Goal: Information Seeking & Learning: Get advice/opinions

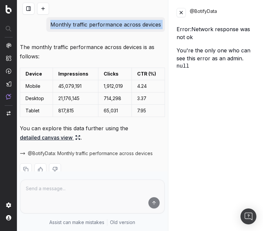
click at [43, 9] on button at bounding box center [43, 9] width 12 height 12
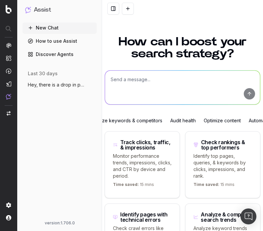
click at [130, 92] on textarea at bounding box center [182, 88] width 155 height 34
paste textarea "outlinks and their anchor texts of https://www.site.com/p/123"
type textarea "outlinks and their anchor texts of https://www.site.com/p/123"
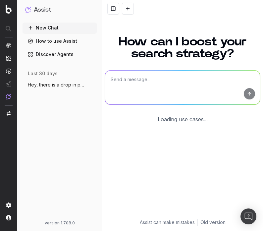
scroll to position [70, 0]
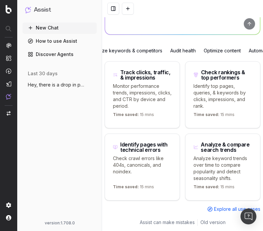
click at [130, 10] on button at bounding box center [128, 9] width 12 height 12
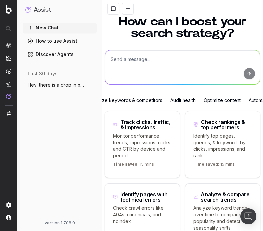
scroll to position [0, 0]
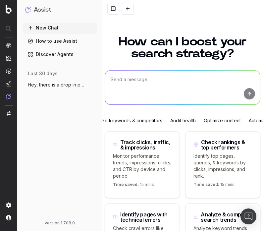
click at [125, 83] on textarea at bounding box center [182, 88] width 155 height 34
paste textarea "outlinks and their anchor texts of [URL][DOMAIN_NAME]"
type textarea "outlinks and their anchor texts of [URL][DOMAIN_NAME]"
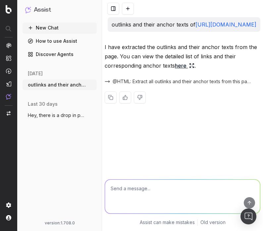
click at [158, 60] on p "I have extracted the outlinks and their anchor texts from the page. You can vie…" at bounding box center [183, 56] width 156 height 28
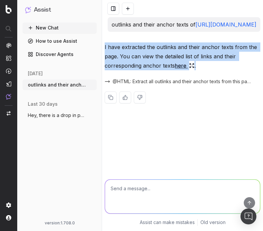
click at [158, 60] on p "I have extracted the outlinks and their anchor texts from the page. You can vie…" at bounding box center [183, 56] width 156 height 28
click at [179, 70] on link "here" at bounding box center [185, 65] width 20 height 9
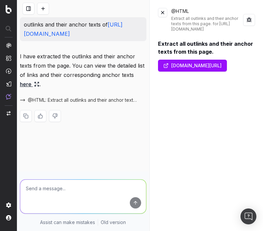
click at [103, 66] on p "I have extracted the outlinks and their anchor texts from the page. You can vie…" at bounding box center [83, 70] width 126 height 37
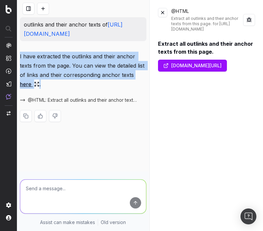
click at [103, 66] on p "I have extracted the outlinks and their anchor texts from the page. You can vie…" at bounding box center [83, 70] width 126 height 37
click at [101, 77] on p "I have extracted the outlinks and their anchor texts from the page. You can vie…" at bounding box center [83, 70] width 126 height 37
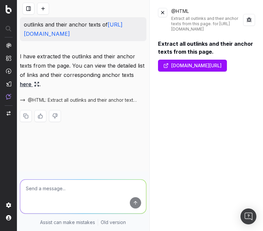
click at [58, 195] on textarea at bounding box center [83, 196] width 126 height 34
paste textarea "outlinks and their anchor texts of https://www.site.com/p/123"
type textarea "@BotifyData outlinks and their anchor texts of https://www.site.com/p/123"
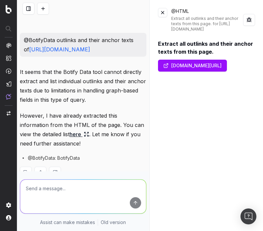
scroll to position [118, 0]
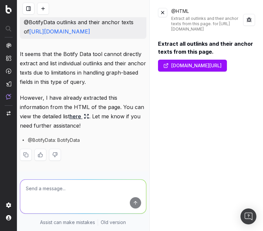
click at [67, 143] on div "It seems that the Botify Data tool cannot directly extract and list individual …" at bounding box center [83, 110] width 126 height 122
click at [70, 118] on link "here" at bounding box center [80, 116] width 20 height 9
click at [164, 14] on button at bounding box center [162, 12] width 9 height 9
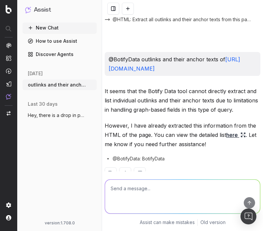
scroll to position [90, 0]
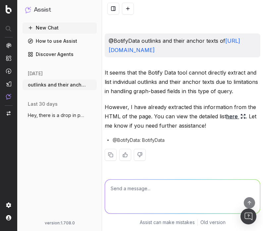
click at [230, 120] on p "However, I have already extracted this information from the HTML of the page. Y…" at bounding box center [183, 116] width 156 height 28
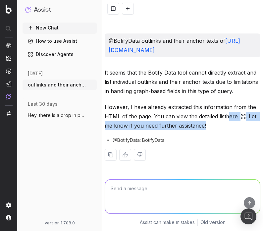
click at [231, 120] on link "here" at bounding box center [236, 116] width 20 height 9
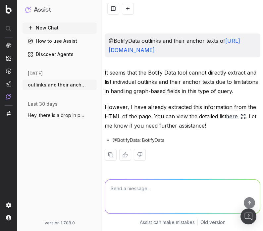
scroll to position [118, 0]
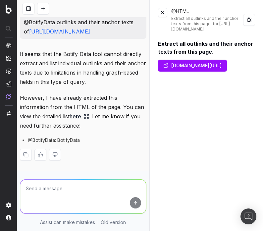
click at [250, 22] on button at bounding box center [249, 20] width 12 height 12
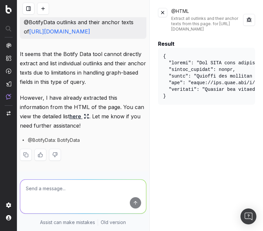
click at [165, 14] on button at bounding box center [162, 12] width 9 height 9
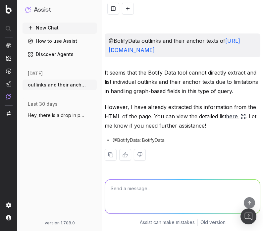
scroll to position [90, 0]
click at [233, 115] on link "here" at bounding box center [236, 116] width 20 height 9
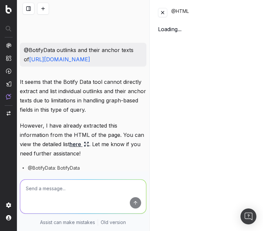
scroll to position [118, 0]
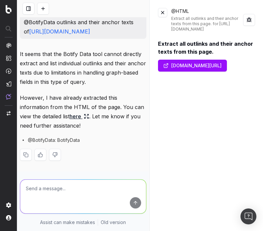
click at [213, 66] on link "www.site.com/p/123" at bounding box center [192, 66] width 69 height 12
click at [45, 12] on button at bounding box center [43, 9] width 12 height 12
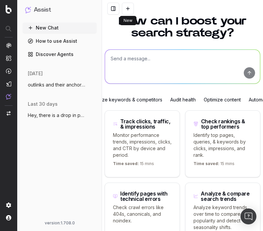
click at [138, 59] on textarea at bounding box center [182, 67] width 155 height 34
paste textarea "count of pages by language"
type textarea "count of pages by language"
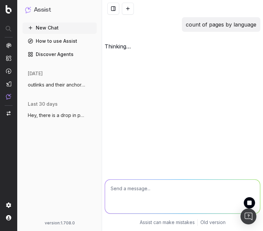
scroll to position [0, 0]
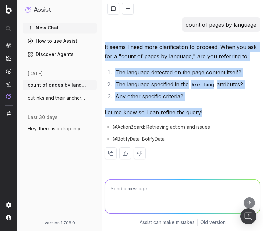
drag, startPoint x: 103, startPoint y: 45, endPoint x: 235, endPoint y: 109, distance: 146.8
click at [235, 109] on div "count of pages by language It seems I need more clarification to proceed. When …" at bounding box center [182, 93] width 161 height 153
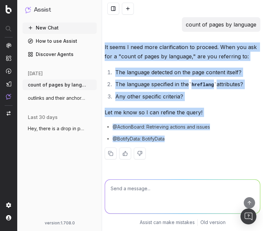
drag, startPoint x: 170, startPoint y: 139, endPoint x: 104, endPoint y: 50, distance: 111.1
click at [104, 50] on div "count of pages by language It seems I need more clarification to proceed. When …" at bounding box center [182, 93] width 161 height 153
copy div "It seems I need more clarification to proceed. When you ask for a "count of pag…"
click at [150, 74] on li "The language detected on the page content itself?" at bounding box center [186, 72] width 147 height 9
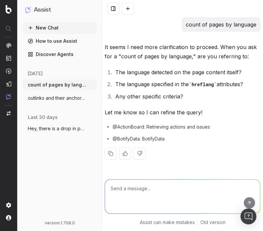
click at [151, 128] on span "@ActionBoard: Retrieving actions and issues" at bounding box center [161, 127] width 97 height 7
click at [134, 192] on textarea at bounding box center [182, 196] width 155 height 34
type textarea "all the counts of pages by all language"
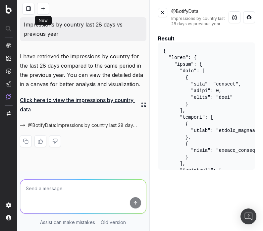
click at [47, 6] on button at bounding box center [43, 9] width 12 height 12
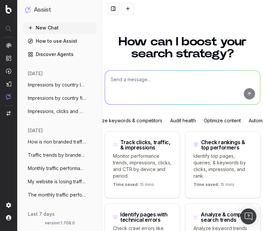
click at [123, 84] on textarea at bounding box center [182, 88] width 155 height 34
paste textarea "count of pages by language"
type textarea "count of pages by language"
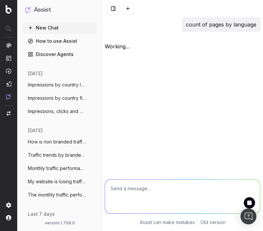
click at [168, 68] on div "count of pages by language working … Assist can make mistakes Old version" at bounding box center [182, 115] width 161 height 231
click at [116, 35] on div "count of pages by language working …" at bounding box center [182, 34] width 161 height 34
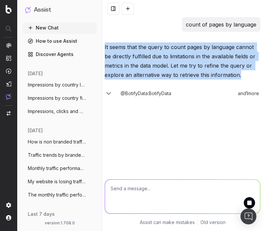
drag, startPoint x: 104, startPoint y: 45, endPoint x: 248, endPoint y: 72, distance: 145.8
click at [248, 72] on div "count of pages by language It seems that the query to count pages by language c…" at bounding box center [182, 57] width 161 height 81
copy p "It seems that the query to count pages by language cannot be directly fulfilled…"
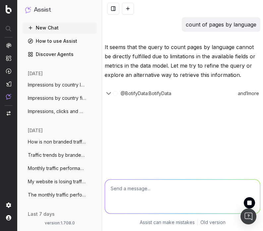
click at [116, 94] on icon "Loading..." at bounding box center [115, 93] width 5 height 5
click at [108, 93] on icon "button" at bounding box center [109, 93] width 4 height 2
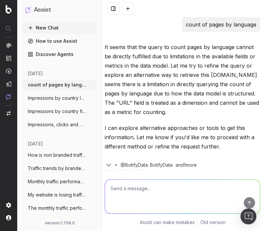
click at [129, 192] on textarea at bounding box center [182, 196] width 155 height 34
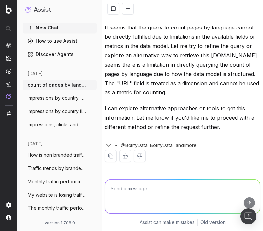
scroll to position [21, 0]
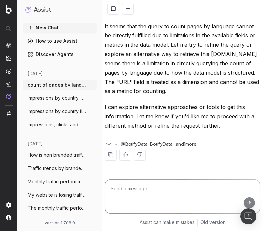
click at [160, 145] on span "@BotifyData: BotifyData" at bounding box center [147, 144] width 52 height 7
click at [110, 144] on icon "button" at bounding box center [109, 144] width 8 height 8
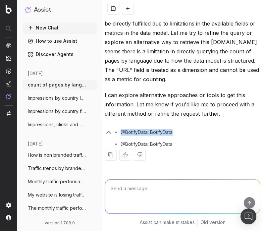
drag, startPoint x: 183, startPoint y: 139, endPoint x: 116, endPoint y: 127, distance: 68.4
click at [116, 127] on div "@BotifyData: BotifyData @BotifyData: BotifyData" at bounding box center [183, 137] width 156 height 24
click at [122, 106] on p "I can explore alternative approaches or tools to get this information. Let me k…" at bounding box center [183, 104] width 156 height 28
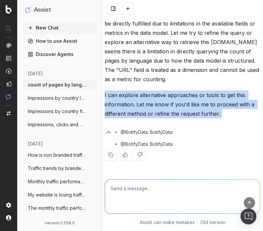
click at [122, 106] on p "I can explore alternative approaches or tools to get this information. Let me k…" at bounding box center [183, 104] width 156 height 28
click at [133, 197] on textarea at bounding box center [182, 196] width 155 height 34
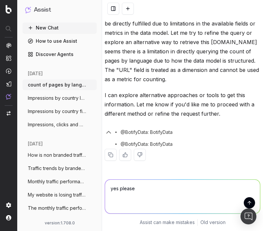
type textarea "yes please"
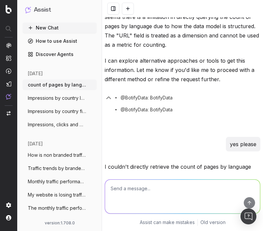
scroll to position [155, 0]
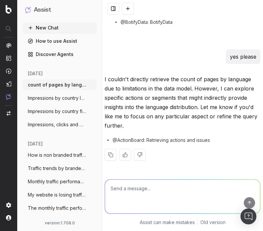
click at [127, 6] on button at bounding box center [128, 9] width 12 height 12
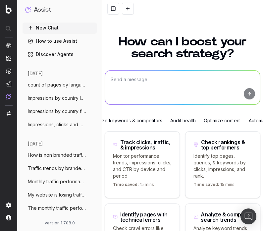
click at [152, 85] on textarea at bounding box center [182, 88] width 155 height 34
paste textarea "What are my Not indexable pages in sitemaps?"
type textarea "What are my Not indexable pages in sitemaps?"
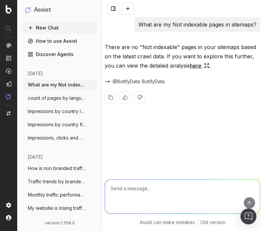
click at [161, 61] on p "There are no "Not indexable" pages in your sitemaps based on the latest crawl d…" at bounding box center [183, 56] width 156 height 28
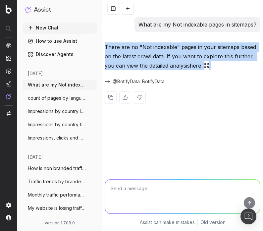
click at [174, 57] on p "There are no "Not indexable" pages in your sitemaps based on the latest crawl d…" at bounding box center [183, 56] width 156 height 28
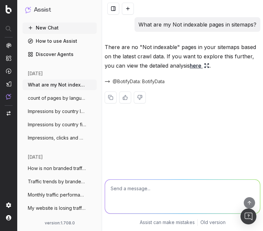
click at [194, 65] on link "here" at bounding box center [200, 65] width 20 height 9
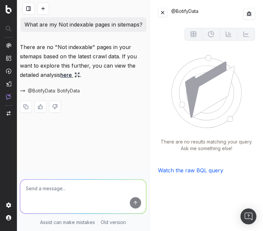
click at [178, 170] on link "Watch the raw BQL query" at bounding box center [190, 170] width 65 height 7
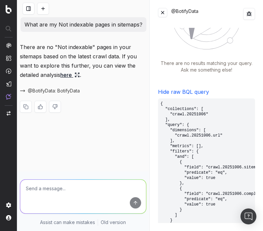
scroll to position [92, 0]
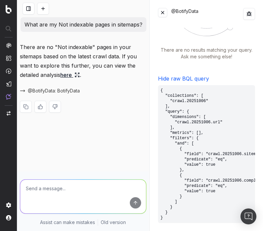
click at [165, 13] on button at bounding box center [162, 12] width 9 height 9
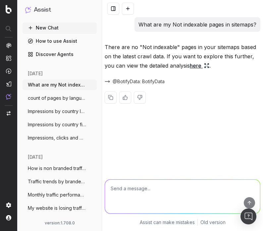
click at [195, 68] on link "here" at bounding box center [200, 65] width 20 height 9
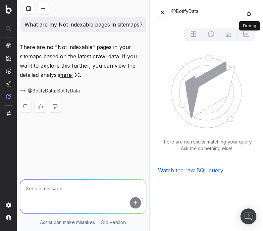
click at [253, 14] on button at bounding box center [249, 14] width 12 height 12
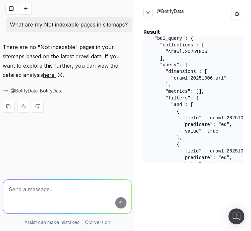
scroll to position [11, 0]
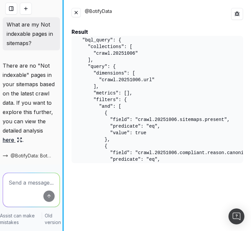
click at [26, 77] on div "What are my Not indexable pages in sitemaps? There are no "Not indexable" pages…" at bounding box center [125, 115] width 251 height 231
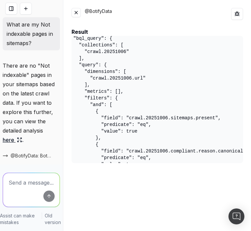
scroll to position [13, 8]
drag, startPoint x: 157, startPoint y: 123, endPoint x: 102, endPoint y: 123, distance: 54.3
click at [102, 123] on pre "{ "bql_query": { "collections": [ "crawl.20251006" ], "query": { "dimensions": …" at bounding box center [158, 99] width 172 height 127
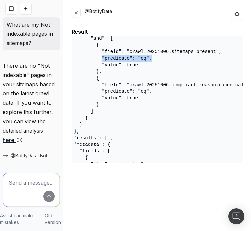
scroll to position [0, 8]
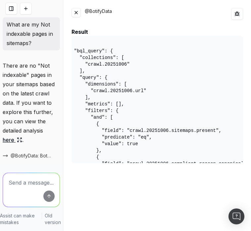
click at [106, 98] on pre "{ "bql_query": { "collections": [ "crawl.20251006" ], "query": { "dimensions": …" at bounding box center [158, 99] width 172 height 127
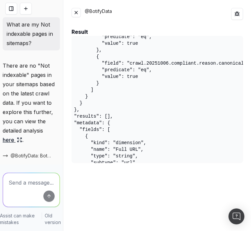
scroll to position [101, 8]
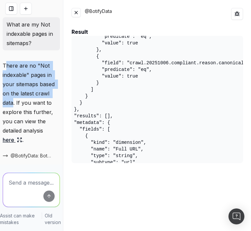
drag, startPoint x: 5, startPoint y: 64, endPoint x: 14, endPoint y: 102, distance: 38.9
click at [14, 102] on p "There are no "Not indexable" pages in your sitemaps based on the latest crawl d…" at bounding box center [31, 102] width 57 height 83
copy p "here are no "Not indexable" pages in your sitemaps based on the latest crawl da…"
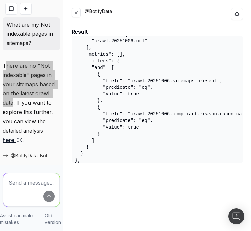
scroll to position [0, 12]
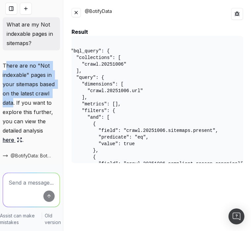
click at [106, 91] on pre "{ "bql_query": { "collections": [ "crawl.20251006" ], "query": { "dimensions": …" at bounding box center [158, 99] width 172 height 127
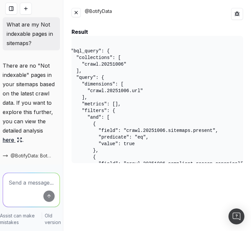
click at [106, 91] on pre "{ "bql_query": { "collections": [ "crawl.20251006" ], "query": { "dimensions": …" at bounding box center [158, 99] width 172 height 127
click at [149, 88] on pre "{ "bql_query": { "collections": [ "crawl.20251006" ], "query": { "dimensions": …" at bounding box center [158, 99] width 172 height 127
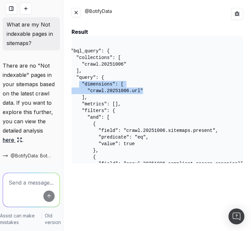
drag, startPoint x: 147, startPoint y: 89, endPoint x: 79, endPoint y: 84, distance: 67.4
click at [79, 84] on pre "{ "bql_query": { "collections": [ "crawl.20251006" ], "query": { "dimensions": …" at bounding box center [158, 99] width 172 height 127
copy pre ""dimensions": [ "crawl.20251006.url""
click at [80, 16] on button at bounding box center [76, 12] width 9 height 9
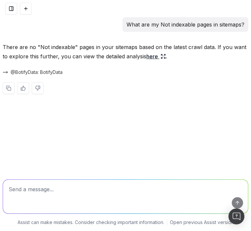
click at [32, 11] on div at bounding box center [125, 8] width 251 height 17
click at [26, 11] on button at bounding box center [26, 9] width 12 height 12
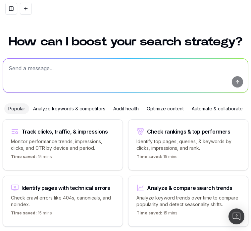
scroll to position [26, 0]
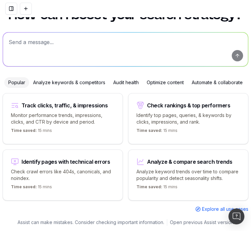
click at [27, 45] on textarea at bounding box center [125, 49] width 245 height 34
paste textarea "What are my Non Self-Canonical?"
type textarea "What are my Non Self-Canonical?"
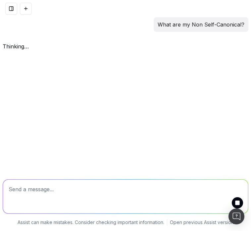
scroll to position [0, 0]
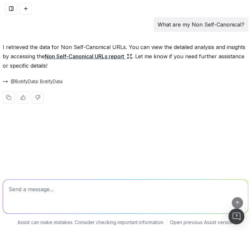
click at [35, 82] on span "@BotifyData: BotifyData" at bounding box center [37, 81] width 52 height 7
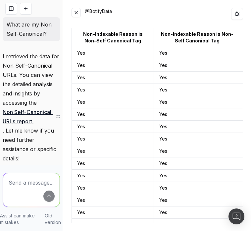
click at [232, 15] on button at bounding box center [237, 14] width 12 height 12
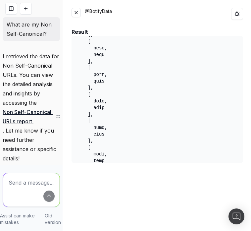
scroll to position [788, 0]
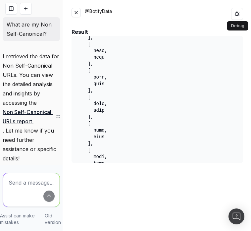
click at [76, 13] on button at bounding box center [76, 12] width 9 height 9
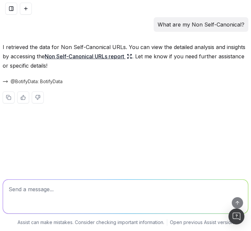
click at [28, 11] on button at bounding box center [26, 9] width 12 height 12
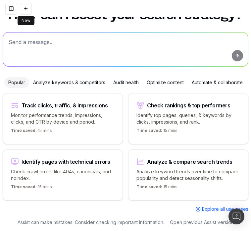
click at [29, 45] on textarea at bounding box center [125, 49] width 245 height 34
paste textarea "How many non-indexables URLs do I have on my last crawl?"
type textarea "How many non-indexables URLs do I have on my last crawl?"
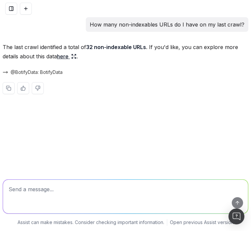
click at [68, 57] on link "here" at bounding box center [67, 56] width 20 height 9
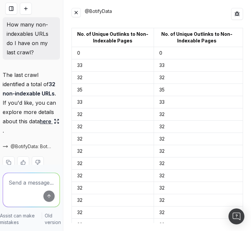
click at [235, 14] on button at bounding box center [237, 14] width 12 height 12
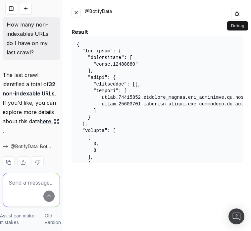
click at [76, 18] on div "@BotifyData" at bounding box center [158, 14] width 172 height 12
click at [77, 15] on button at bounding box center [76, 12] width 9 height 9
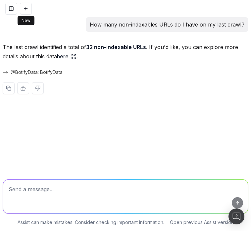
click at [22, 14] on button at bounding box center [26, 9] width 12 height 12
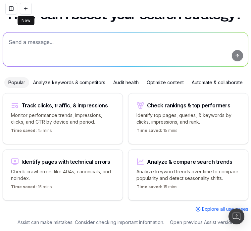
click at [48, 43] on textarea at bounding box center [125, 49] width 245 height 34
paste textarea "indexable URLs by pagetype"
type textarea "indexable URLs by pagetype"
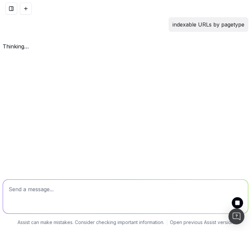
scroll to position [0, 0]
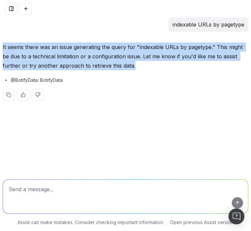
drag, startPoint x: 139, startPoint y: 64, endPoint x: -1, endPoint y: 51, distance: 140.7
click at [0, 51] on html "indexable URLs by pagetype It seems there was an issue generating the query for…" at bounding box center [125, 115] width 251 height 231
copy p "It seems there was an issue generating the query for "indexable URLs by pagetyp…"
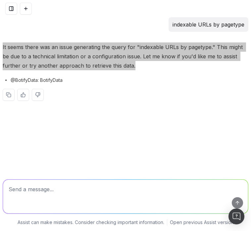
copy p "It seems there was an issue generating the query for "indexable URLs by pagetyp…"
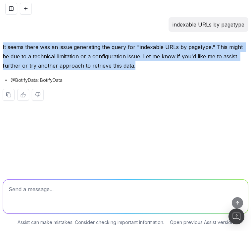
click at [10, 10] on button at bounding box center [11, 9] width 12 height 12
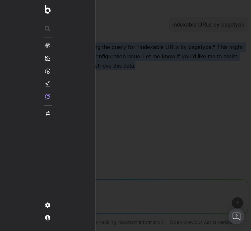
click at [112, 25] on div at bounding box center [125, 115] width 251 height 231
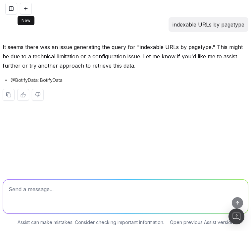
click at [25, 8] on button at bounding box center [26, 9] width 12 height 12
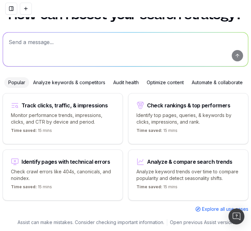
click at [66, 23] on div "How can I boost your search strategy? Popular Analyze keywords & competitors Au…" at bounding box center [125, 110] width 251 height 217
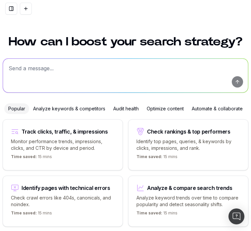
click at [38, 69] on textarea at bounding box center [125, 76] width 245 height 34
paste textarea "count of indexable pages split by pagetype"
type textarea "count of indexable pages split by pagetype"
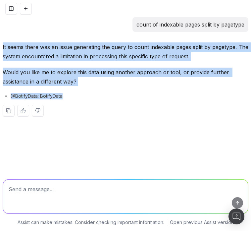
drag, startPoint x: 3, startPoint y: 47, endPoint x: 66, endPoint y: 98, distance: 81.4
click at [66, 98] on div "It seems there was an issue generating the query to count indexable pages split…" at bounding box center [126, 84] width 246 height 85
copy div "It seems there was an issue generating the query to count indexable pages split…"
click at [30, 12] on button at bounding box center [26, 9] width 12 height 12
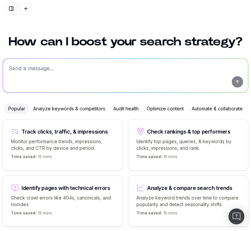
click at [44, 72] on textarea at bounding box center [125, 76] width 245 height 34
paste textarea "Monthly traffic performance across devices"
type textarea "Monthly traffic performance across devices"
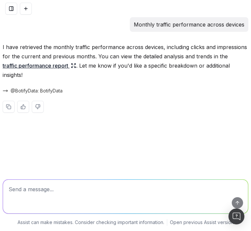
click at [11, 9] on button at bounding box center [11, 9] width 12 height 12
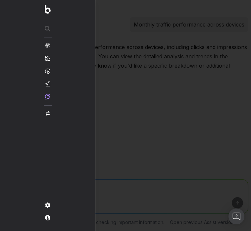
click at [141, 58] on div at bounding box center [125, 115] width 251 height 231
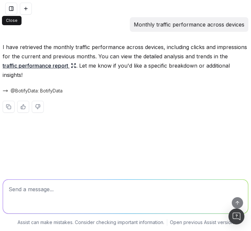
click at [9, 11] on button at bounding box center [11, 9] width 12 height 12
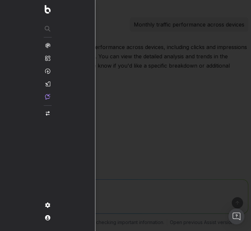
click at [117, 58] on div at bounding box center [125, 115] width 251 height 231
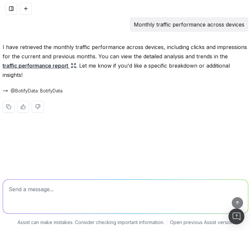
click at [25, 8] on button at bounding box center [26, 9] width 12 height 12
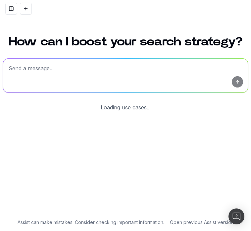
scroll to position [26, 0]
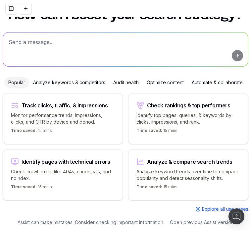
click at [75, 72] on div "How can I boost your search strategy? Popular Analyze keywords & competitors Au…" at bounding box center [125, 110] width 251 height 217
click at [70, 55] on textarea at bounding box center [125, 49] width 245 height 34
paste textarea "Monthly traffic performance across devices"
type textarea "Monthly traffic performance across devices"
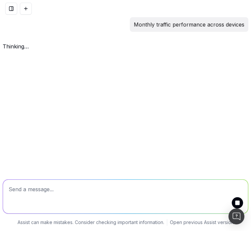
scroll to position [0, 0]
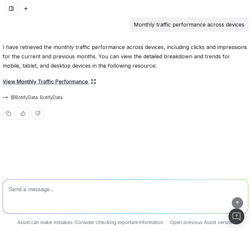
click at [26, 8] on button at bounding box center [26, 9] width 12 height 12
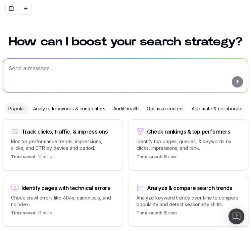
scroll to position [26, 0]
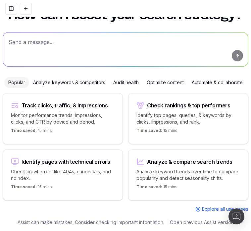
click at [39, 45] on textarea at bounding box center [125, 49] width 245 height 34
paste textarea "count of indexable pages split by pagetype"
type textarea "count of indexable pages split by pagetype"
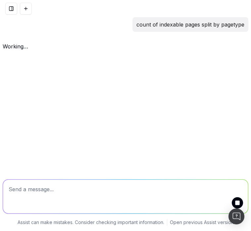
click at [99, 117] on div "count of indexable pages split by pagetype working … Assist can make mistakes. …" at bounding box center [125, 115] width 251 height 231
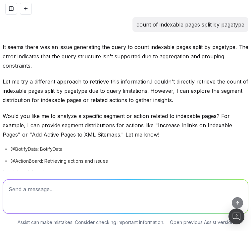
scroll to position [21, 0]
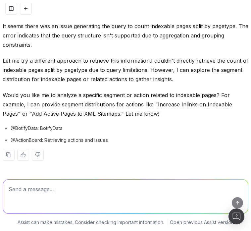
click at [82, 65] on p "Let me try a different approach to retrieve this information.I couldn't directl…" at bounding box center [126, 70] width 246 height 28
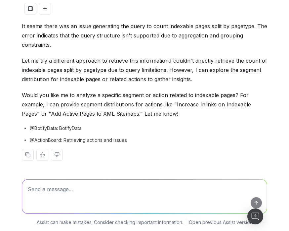
scroll to position [0, 0]
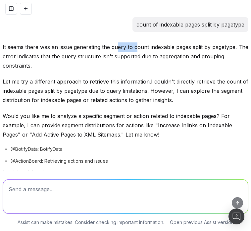
drag, startPoint x: 116, startPoint y: 48, endPoint x: 137, endPoint y: 49, distance: 21.2
click at [137, 49] on p "It seems there was an issue generating the query to count indexable pages split…" at bounding box center [126, 56] width 246 height 28
click at [8, 8] on button at bounding box center [11, 9] width 12 height 12
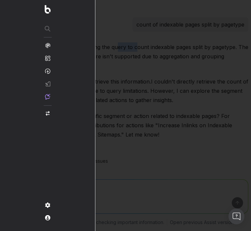
click at [123, 51] on div at bounding box center [125, 115] width 251 height 231
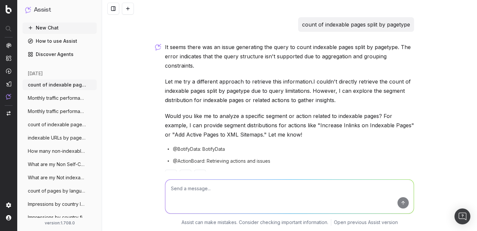
click at [66, 97] on span "Monthly traffic performance across devic" at bounding box center [57, 98] width 58 height 7
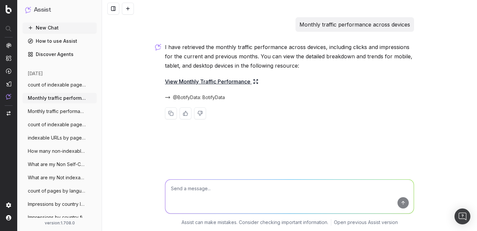
click at [64, 110] on span "Monthly traffic performance across devic" at bounding box center [57, 111] width 58 height 7
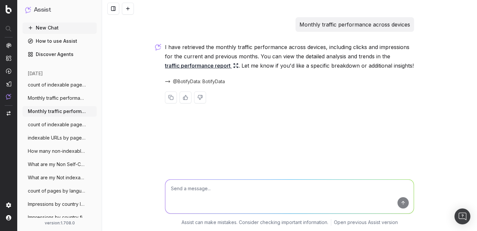
click at [60, 121] on button "count of indexable pages split by pagety" at bounding box center [60, 124] width 74 height 11
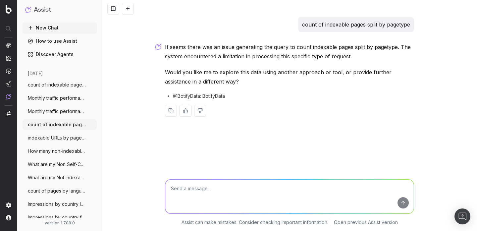
click at [204, 48] on p "It seems there was an issue generating the query to count indexable pages split…" at bounding box center [289, 51] width 249 height 19
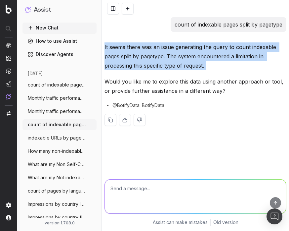
click at [128, 76] on div "It seems there was an issue generating the query to count indexable pages split…" at bounding box center [196, 89] width 182 height 94
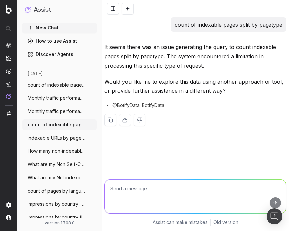
click at [129, 7] on button at bounding box center [128, 9] width 12 height 12
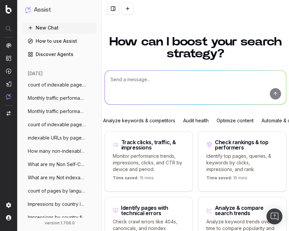
click at [133, 81] on textarea at bounding box center [195, 88] width 181 height 34
paste textarea "How many non-indexables URLs do I have on my last crawl?"
type textarea "How many non-indexables URLs do I have on my last crawl?"
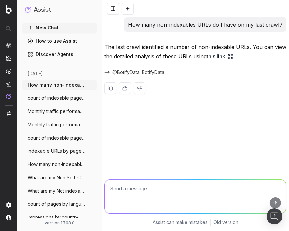
click at [216, 56] on link "this link" at bounding box center [220, 56] width 26 height 9
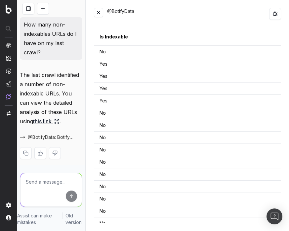
click at [45, 124] on link "this link" at bounding box center [46, 121] width 26 height 9
click at [102, 16] on button at bounding box center [98, 12] width 9 height 9
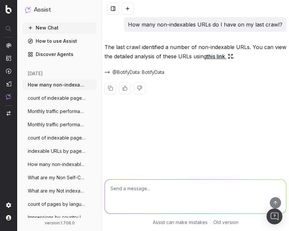
click at [135, 71] on span "@BotifyData: BotifyData" at bounding box center [139, 72] width 52 height 7
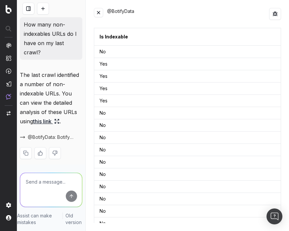
click at [251, 14] on button at bounding box center [276, 14] width 12 height 12
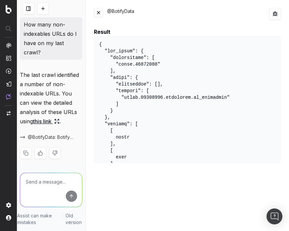
click at [60, 24] on p "How many non-indexables URLs do I have on my last crawl?" at bounding box center [51, 38] width 55 height 37
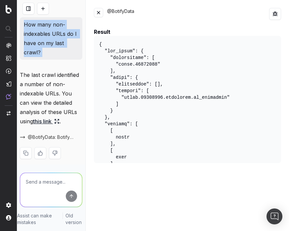
click at [98, 12] on button at bounding box center [98, 12] width 9 height 9
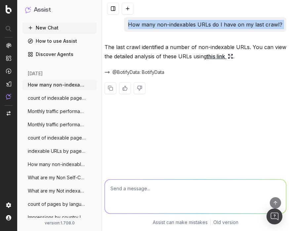
click at [36, 95] on span "count of indexable pages split by pagety" at bounding box center [57, 98] width 58 height 7
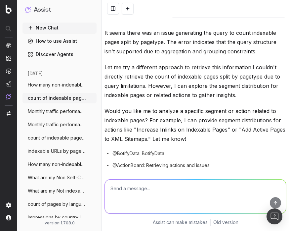
scroll to position [21, 0]
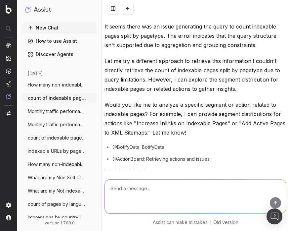
click at [134, 144] on span "@BotifyData: BotifyData" at bounding box center [139, 147] width 52 height 7
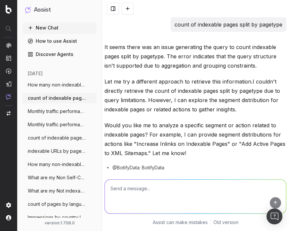
click at [60, 106] on button "Monthly traffic performance across devic" at bounding box center [60, 111] width 74 height 11
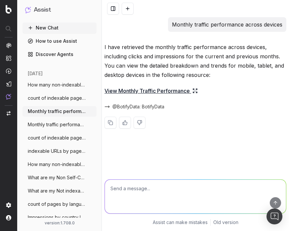
click at [56, 137] on span "count of indexable pages split by pagety" at bounding box center [57, 137] width 58 height 7
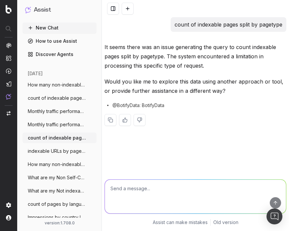
click at [55, 150] on span "indexable URLs by pagetype" at bounding box center [57, 151] width 58 height 7
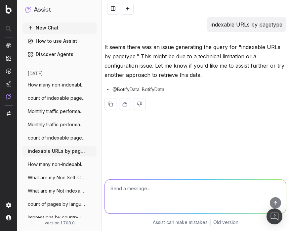
click at [61, 164] on span "How many non-indexables URLs do I have o" at bounding box center [57, 164] width 58 height 7
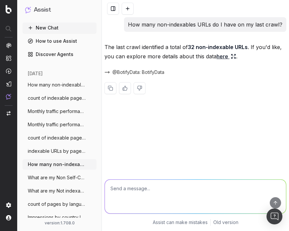
click at [229, 56] on link "here" at bounding box center [227, 56] width 20 height 9
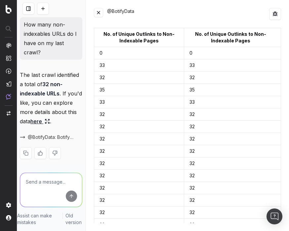
click at [58, 23] on p "How many non-indexables URLs do I have on my last crawl?" at bounding box center [51, 38] width 55 height 37
click at [251, 15] on button at bounding box center [276, 14] width 12 height 12
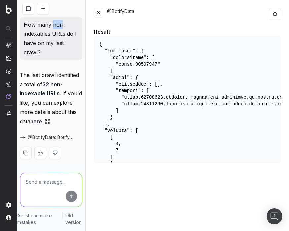
click at [103, 15] on button at bounding box center [98, 12] width 9 height 9
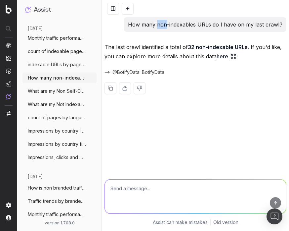
scroll to position [86, 0]
click at [57, 90] on span "What are my Non Self-Canonical?" at bounding box center [57, 91] width 58 height 7
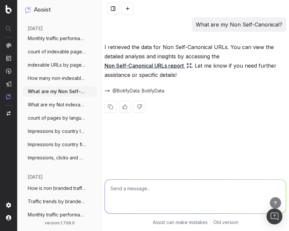
click at [154, 68] on link "Non Self-Canonical URLs report" at bounding box center [148, 65] width 87 height 9
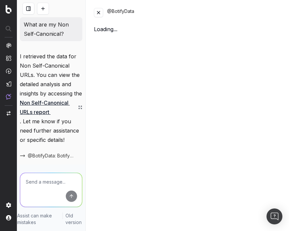
scroll to position [83, 0]
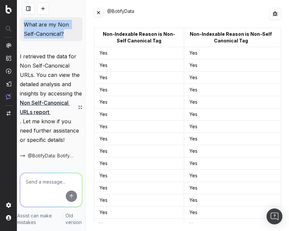
drag, startPoint x: 69, startPoint y: 34, endPoint x: 22, endPoint y: 25, distance: 48.0
click at [22, 25] on div "What are my Non Self-Canonical?" at bounding box center [51, 29] width 63 height 24
copy p "What are my Non Self-Canonical?"
click at [44, 12] on button at bounding box center [43, 9] width 12 height 12
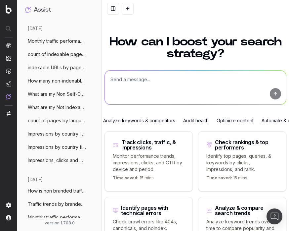
scroll to position [85, 0]
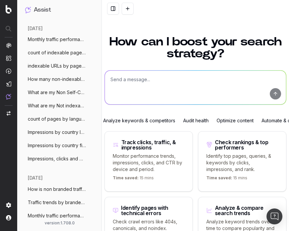
click at [129, 83] on textarea at bounding box center [195, 88] width 181 height 34
paste textarea "What are my Non Self-Canonical?"
type textarea "What are my Non Self-Canonical?"
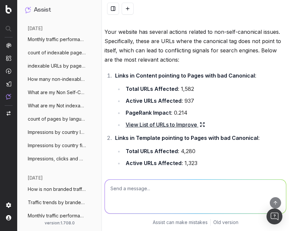
scroll to position [17, 0]
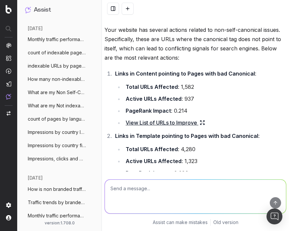
click at [154, 122] on link "View List of URLs to Improve" at bounding box center [165, 122] width 79 height 9
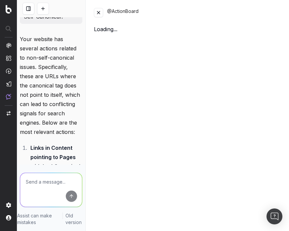
scroll to position [96, 0]
click at [101, 13] on button at bounding box center [98, 12] width 9 height 9
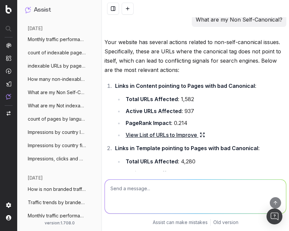
scroll to position [0, 0]
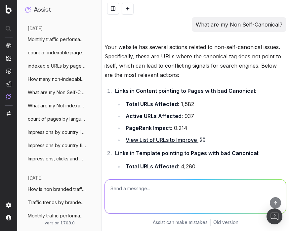
click at [129, 187] on textarea at bounding box center [195, 196] width 181 height 34
paste textarea "What are my Non Self-Canonical?"
type textarea "@BotifyData What are my Non Self-Canonical?"
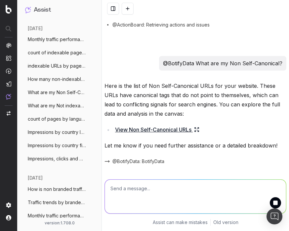
scroll to position [320, 0]
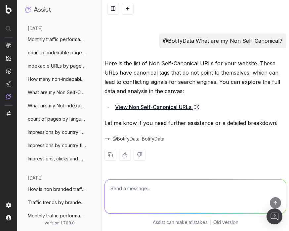
click at [175, 105] on link "View Non Self-Canonical URLs" at bounding box center [157, 106] width 84 height 9
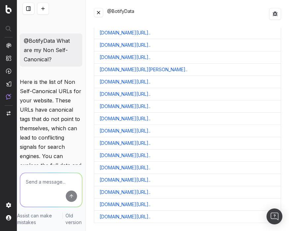
scroll to position [5417, 0]
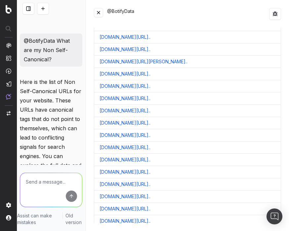
click at [98, 14] on button at bounding box center [98, 12] width 9 height 9
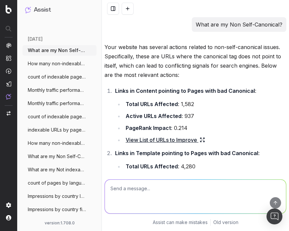
scroll to position [0, 0]
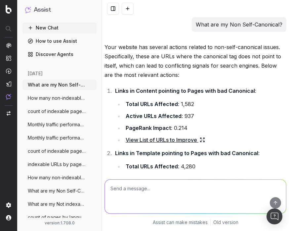
click at [131, 7] on button at bounding box center [128, 9] width 12 height 12
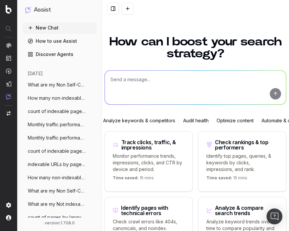
click at [136, 93] on textarea at bounding box center [195, 88] width 181 height 34
paste textarea "How many non-indexables URLs do I have on my last crawl?"
type textarea "How many non-indexables URLs do I have on my last crawl?"
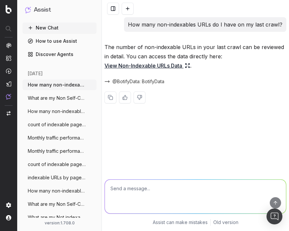
click at [138, 64] on link "View Non-Indexable URLs Data" at bounding box center [148, 65] width 86 height 9
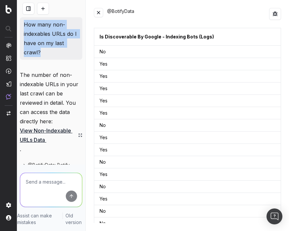
drag, startPoint x: 40, startPoint y: 53, endPoint x: 23, endPoint y: 22, distance: 35.0
click at [23, 22] on div "How many non-indexables URLs do I have on my last crawl?" at bounding box center [51, 38] width 63 height 42
copy p "How many non-indexables URLs do I have on my last crawl?"
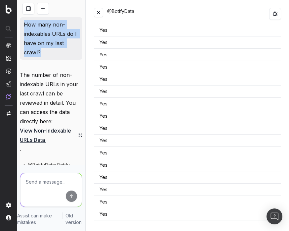
copy p "How many non-indexables URLs do I have on my last crawl?"
click at [43, 9] on button at bounding box center [43, 9] width 12 height 12
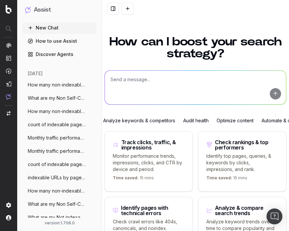
click at [127, 83] on textarea at bounding box center [195, 88] width 181 height 34
paste textarea "How many non-indexables URLs do I have on my last crawl?"
type textarea "How many non-indexables URLs do I have on my last crawl?"
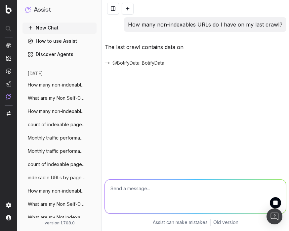
click at [62, 96] on span "What are my Non Self-Canonical?" at bounding box center [57, 98] width 58 height 7
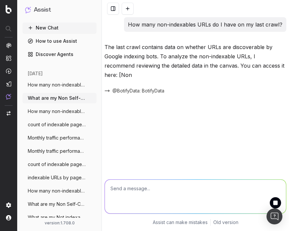
click at [62, 96] on span "What are my Non Self-Canonical?" at bounding box center [57, 98] width 58 height 7
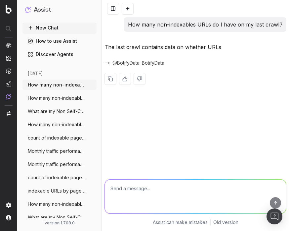
click at [67, 82] on span "How many non-indexables URLs do I have o" at bounding box center [57, 84] width 58 height 7
click at [141, 60] on span "@BotifyData: BotifyData" at bounding box center [139, 63] width 52 height 7
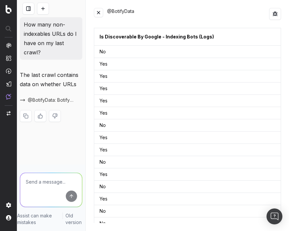
click at [97, 15] on button at bounding box center [98, 12] width 9 height 9
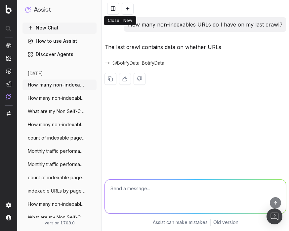
click at [131, 8] on button at bounding box center [128, 9] width 12 height 12
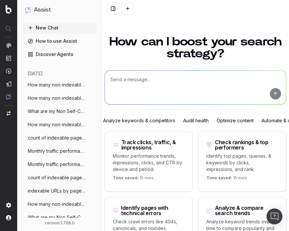
click at [153, 86] on textarea at bounding box center [195, 88] width 181 height 34
paste textarea "How many non-indexables URLs do I have on my last crawl?"
type textarea "How many non-indexables URLs do I have on my last crawl?"
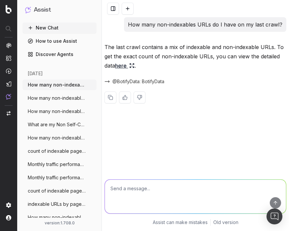
click at [121, 68] on link "here" at bounding box center [125, 65] width 20 height 9
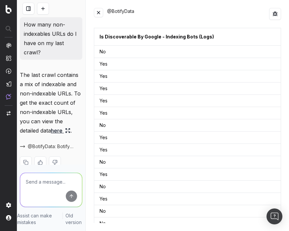
click at [48, 7] on button at bounding box center [43, 9] width 12 height 12
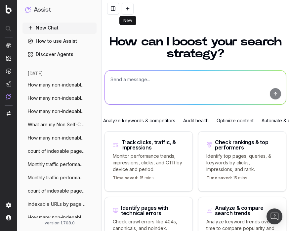
click at [128, 8] on button at bounding box center [128, 9] width 12 height 12
click at [121, 86] on textarea at bounding box center [195, 88] width 181 height 34
paste textarea "count of indexable pages split by pagetype"
type textarea "count of indexable pages split by pagetype"
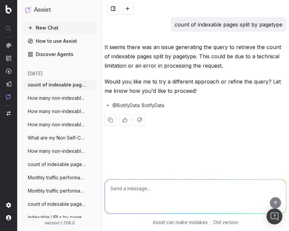
click at [130, 8] on button at bounding box center [128, 9] width 12 height 12
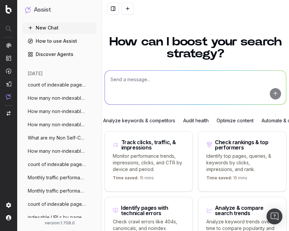
click at [125, 76] on textarea at bounding box center [195, 88] width 181 height 34
paste textarea "Show the distribution of duplicate title tags by top-level folder."
type textarea "Show the distribution of duplicate title tags by top-level folder."
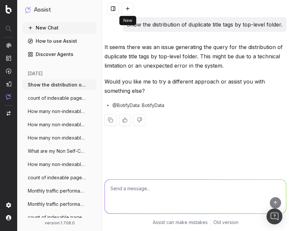
click at [125, 11] on button at bounding box center [128, 9] width 12 height 12
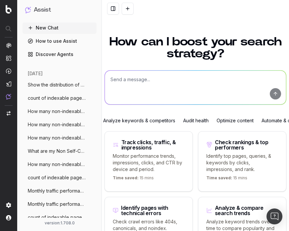
click at [132, 94] on textarea at bounding box center [195, 88] width 181 height 34
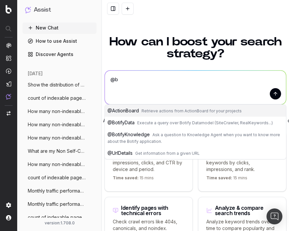
click at [119, 125] on span "@ BotifyData" at bounding box center [121, 123] width 27 height 6
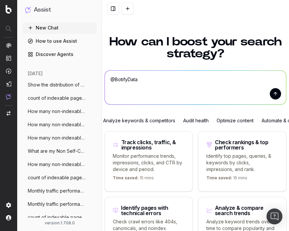
click at [151, 83] on textarea "@BotifyData" at bounding box center [195, 88] width 181 height 34
paste textarea "Show the distribution of duplicate title tags by top-level folder."
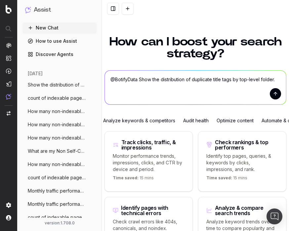
click at [171, 80] on textarea "@BotifyData Show the distribution of duplicate title tags by top-level folder." at bounding box center [195, 88] width 181 height 34
paste textarea "find pages my duplicates H1"
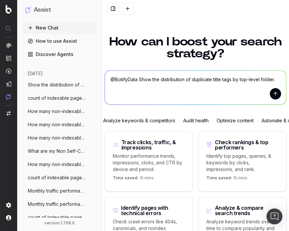
type textarea "find pages my duplicates H1"
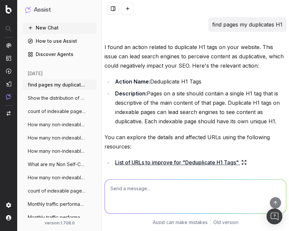
click at [146, 186] on textarea at bounding box center [195, 196] width 181 height 34
type textarea "@BotifyData find pages my duplicates H1"
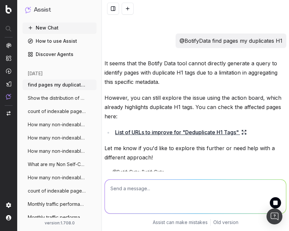
scroll to position [234, 0]
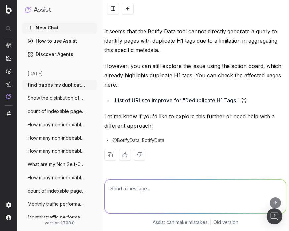
click at [64, 124] on span "How many non-indexables URLs do I have o" at bounding box center [57, 124] width 58 height 7
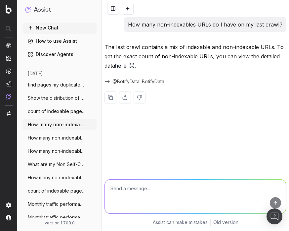
click at [130, 64] on link "here" at bounding box center [125, 65] width 20 height 9
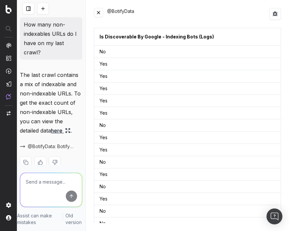
click at [104, 131] on td "Yes" at bounding box center [187, 137] width 187 height 12
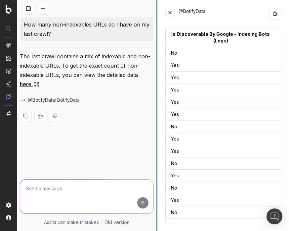
click at [158, 53] on div "How many non-indexables URLs do I have on my last crawl? The last crawl contain…" at bounding box center [153, 115] width 272 height 231
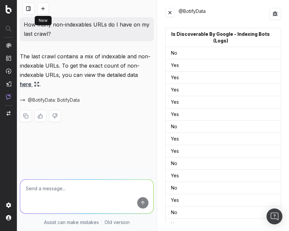
click at [44, 8] on button at bounding box center [43, 9] width 12 height 12
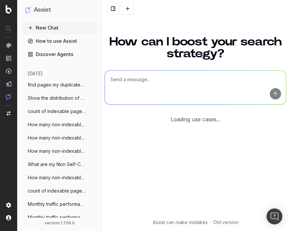
scroll to position [57, 0]
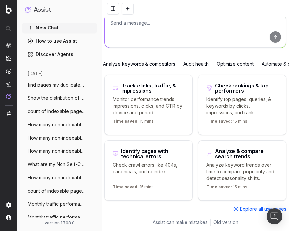
click at [127, 34] on textarea at bounding box center [195, 31] width 181 height 34
paste textarea "urls with bad status codes"
type textarea "urls with bad status codes"
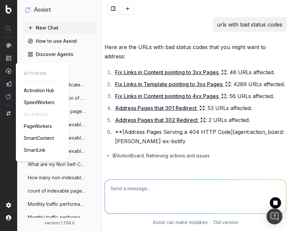
scroll to position [0, 0]
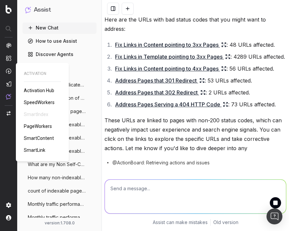
scroll to position [59, 0]
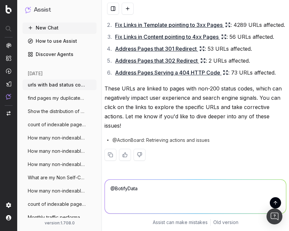
paste textarea "urls with bad status codes"
type textarea "@BotifyData urls with bad status codes"
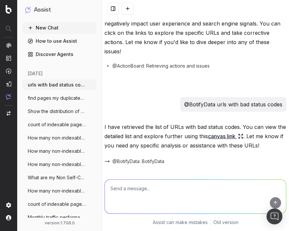
scroll to position [156, 0]
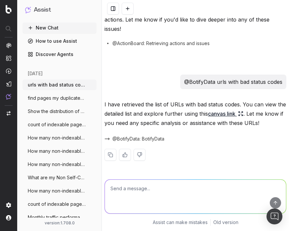
click at [215, 114] on link "canvas link" at bounding box center [225, 113] width 35 height 9
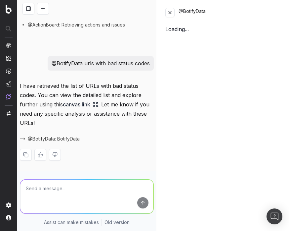
scroll to position [212, 0]
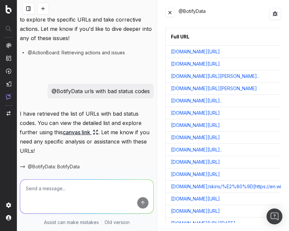
click at [167, 16] on button at bounding box center [170, 12] width 9 height 9
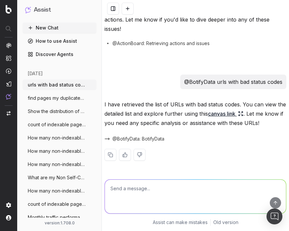
click at [123, 13] on button at bounding box center [128, 9] width 12 height 12
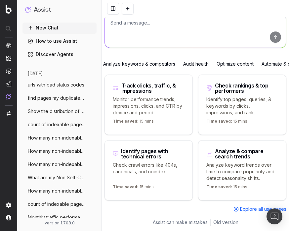
click at [121, 27] on textarea at bounding box center [195, 31] width 181 height 34
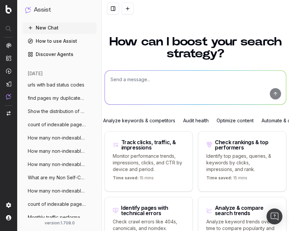
paste textarea "avg inlinks by depth"
type textarea "avg inlinks by depth"
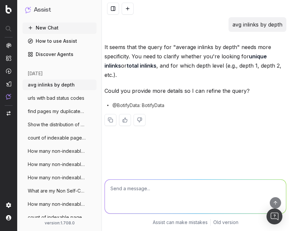
click at [147, 55] on p "It seems that the query for "average inlinks by depth" needs more specificity. …" at bounding box center [196, 60] width 182 height 37
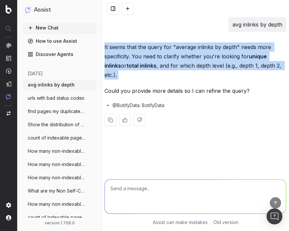
click at [147, 56] on p "It seems that the query for "average inlinks by depth" needs more specificity. …" at bounding box center [196, 60] width 182 height 37
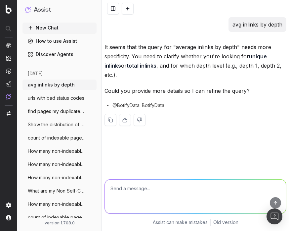
click at [134, 187] on textarea at bounding box center [195, 196] width 181 height 34
paste textarea "avg inlinks by depth"
type textarea "avg inlinks by depth"
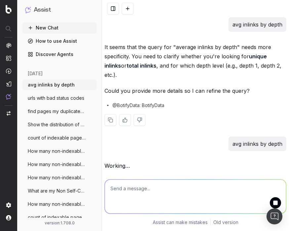
click at [140, 60] on p "It seems that the query for "average inlinks by depth" needs more specificity. …" at bounding box center [196, 60] width 182 height 37
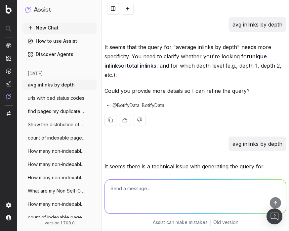
click at [157, 92] on div "It seems that the query for "average inlinks by depth" needs more specificity. …" at bounding box center [196, 89] width 182 height 94
click at [169, 186] on textarea at bounding box center [195, 196] width 181 height 34
paste textarea "https://app.botify.com/nicolas-moreau-ex-botifyer-org/unrankedsmurfs/o/assist/c…"
type textarea "https://app.botify.com/nicolas-moreau-ex-botifyer-org/unrankedsmurfs/o/assist/c…"
click at [247, 139] on p "avg inlinks by depth" at bounding box center [258, 143] width 50 height 9
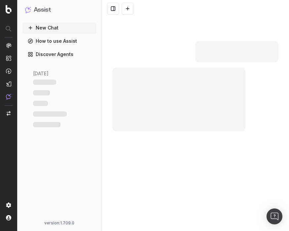
scroll to position [246, 0]
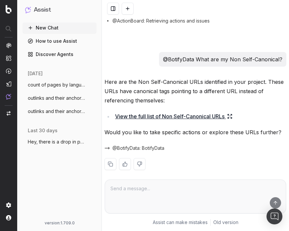
click at [123, 10] on button at bounding box center [128, 9] width 12 height 12
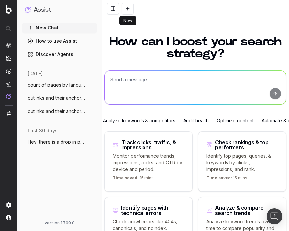
click at [125, 78] on textarea at bounding box center [195, 88] width 181 height 34
paste textarea "How many non-indexables URLs do I have on my last crawl?"
type textarea "How many non-indexables URLs do I have on my last crawl?"
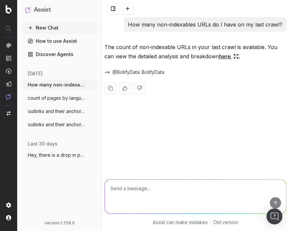
click at [128, 11] on button at bounding box center [128, 9] width 12 height 12
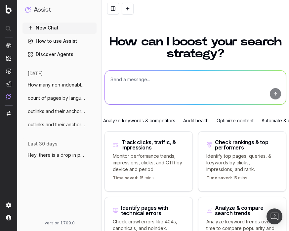
click at [134, 77] on textarea at bounding box center [195, 88] width 181 height 34
paste textarea "How many non-indexables URLs do I have on my last crawl?"
type textarea "How many non-indexables URLs do I have on my last crawl?"
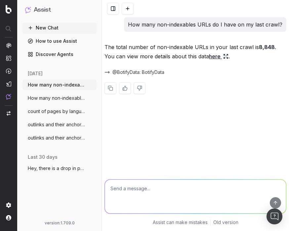
click at [209, 56] on link "here" at bounding box center [219, 56] width 20 height 9
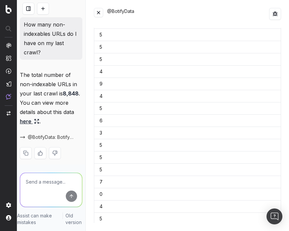
scroll to position [599, 0]
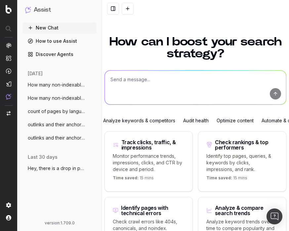
click at [49, 83] on span "How many non-indexables URLs do I have o" at bounding box center [57, 84] width 58 height 7
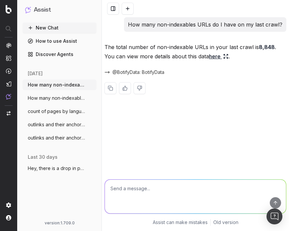
click at [66, 92] on ul "How many non-indexables URLs do I have o More How many non-indexables URLs do I…" at bounding box center [60, 111] width 74 height 64
click at [66, 99] on span "How many non-indexables URLs do I have o" at bounding box center [57, 98] width 58 height 7
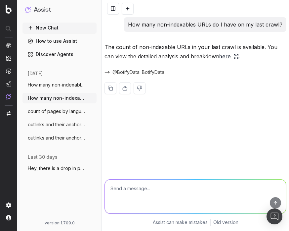
click at [220, 57] on link "here" at bounding box center [230, 56] width 20 height 9
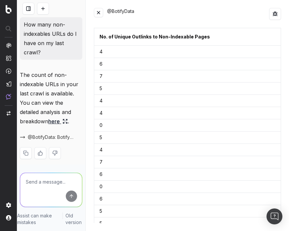
click at [97, 18] on div "@BotifyData" at bounding box center [187, 14] width 187 height 12
click at [100, 14] on button at bounding box center [98, 12] width 9 height 9
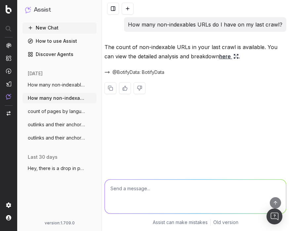
click at [220, 60] on link "here" at bounding box center [230, 56] width 20 height 9
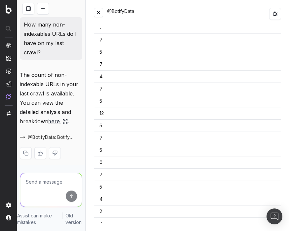
scroll to position [242, 0]
click at [100, 12] on button at bounding box center [98, 12] width 9 height 9
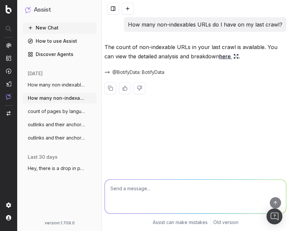
click at [131, 7] on button at bounding box center [128, 9] width 12 height 12
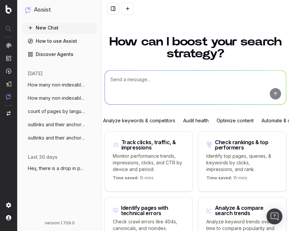
click at [128, 91] on textarea at bounding box center [195, 88] width 181 height 34
paste textarea "https://app.botify.com/nicolas-moreau-ex-botifyer-org/unrankedsmurfs/o/assist/c…"
type textarea "https://app.botify.com/nicolas-moreau-ex-botifyer-org/unrankedsmurfs/o/assist/c…"
click at [128, 91] on textarea "https://app.botify.com/nicolas-moreau-ex-botifyer-org/unrankedsmurfs/o/assist/c…" at bounding box center [195, 88] width 181 height 34
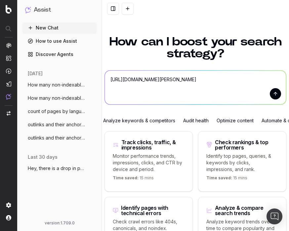
click at [128, 91] on textarea "https://app.botify.com/nicolas-moreau-ex-botifyer-org/unrankedsmurfs/o/assist/c…" at bounding box center [195, 88] width 181 height 34
click at [60, 84] on span "How many non-indexables URLs do I have o" at bounding box center [57, 84] width 58 height 7
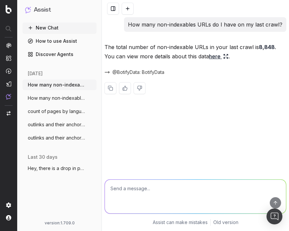
click at [224, 57] on icon at bounding box center [226, 56] width 5 height 5
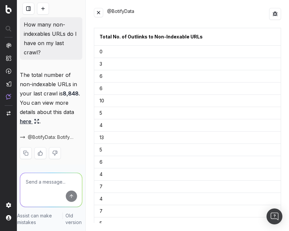
click at [100, 14] on button at bounding box center [98, 12] width 9 height 9
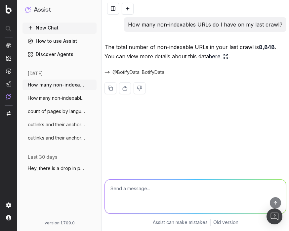
click at [127, 12] on button at bounding box center [128, 9] width 12 height 12
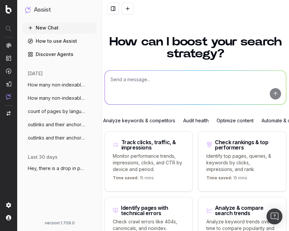
click at [144, 84] on textarea at bounding box center [195, 88] width 181 height 34
paste textarea "How many non-indexables URLs do I have on my last crawl?"
type textarea "How many non-indexables URLs do I have on my last crawl?"
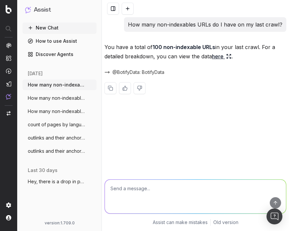
click at [224, 56] on link "here" at bounding box center [222, 56] width 20 height 9
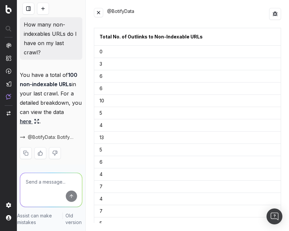
click at [96, 12] on button at bounding box center [98, 12] width 9 height 9
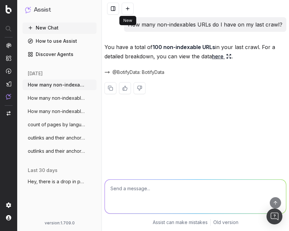
click at [125, 12] on button at bounding box center [128, 9] width 12 height 12
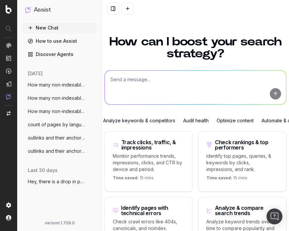
click at [138, 88] on textarea at bounding box center [195, 88] width 181 height 34
paste textarea "count of indexable pages split by pagetype"
type textarea "count of indexable pages split by pagetype"
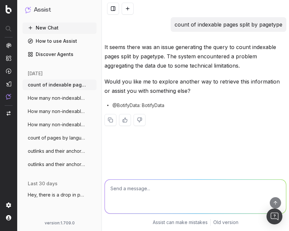
click at [124, 8] on button at bounding box center [128, 9] width 12 height 12
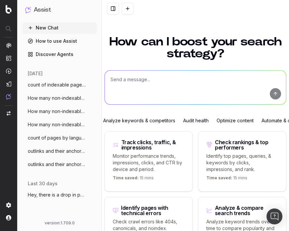
click at [143, 94] on textarea at bounding box center [195, 88] width 181 height 34
paste textarea "count of indexable pages split by pagetype"
type textarea "count of indexable pages split by pagetype"
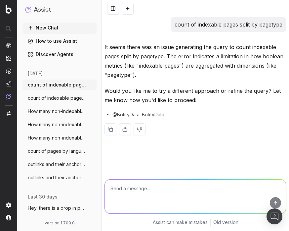
click at [130, 9] on button at bounding box center [128, 9] width 12 height 12
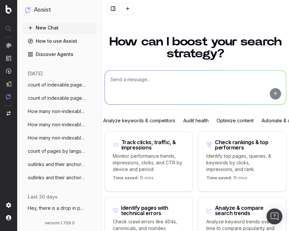
click at [141, 85] on textarea at bounding box center [195, 88] width 181 height 34
paste textarea "Show the distribution of duplicate title tags by top-level folder."
type textarea "Show the distribution of duplicate title tags by top-level folder."
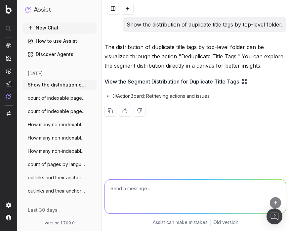
click at [171, 80] on link "View the Segment Distribution for Duplicate Title Tags" at bounding box center [176, 81] width 143 height 9
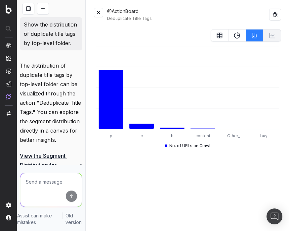
click at [100, 12] on button at bounding box center [98, 12] width 9 height 9
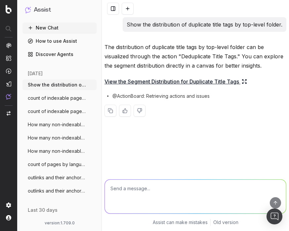
click at [126, 188] on textarea at bounding box center [195, 196] width 181 height 34
paste textarea "Show the distribution of duplicate title tags by top-level folder."
type textarea "@BotifyData Show the distribution of duplicate title tags by top-level folder."
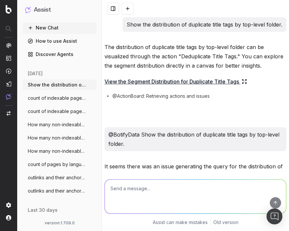
click at [148, 137] on p "@BotifyData Show the distribution of duplicate title tags by top-level folder." at bounding box center [196, 139] width 174 height 19
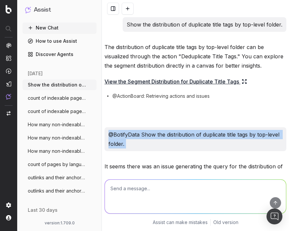
click at [148, 137] on p "@BotifyData Show the distribution of duplicate title tags by top-level folder." at bounding box center [196, 139] width 174 height 19
click at [144, 144] on p "@BotifyData Show the distribution of duplicate title tags by top-level folder." at bounding box center [196, 139] width 174 height 19
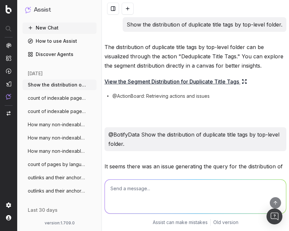
scroll to position [69, 0]
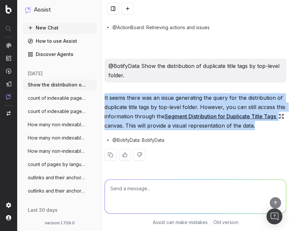
drag, startPoint x: 253, startPoint y: 125, endPoint x: 103, endPoint y: 96, distance: 152.5
click at [103, 96] on div "Show the distribution of duplicate title tags by top-level folder. The distribu…" at bounding box center [195, 60] width 187 height 223
copy p "It seems there was an issue generating the query for the distribution of duplic…"
click at [129, 176] on div at bounding box center [195, 195] width 187 height 48
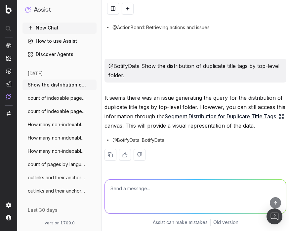
click at [127, 189] on textarea at bounding box center [195, 196] width 181 height 34
click at [136, 6] on div at bounding box center [195, 8] width 187 height 17
click at [131, 8] on button at bounding box center [128, 9] width 12 height 12
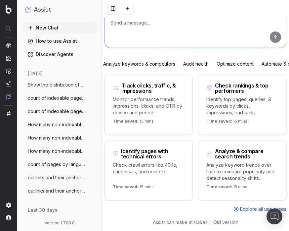
click at [132, 41] on textarea at bounding box center [195, 31] width 181 height 34
paste textarea "find pages my duplicates H1"
type textarea "find pages my duplicates H1"
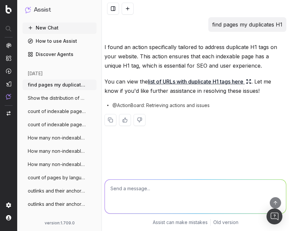
click at [139, 191] on textarea at bounding box center [195, 196] width 181 height 34
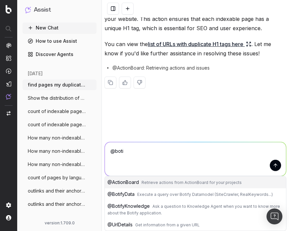
scroll to position [25, 0]
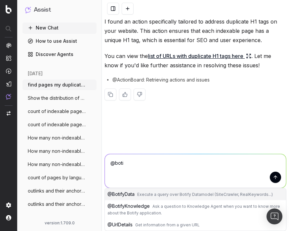
type textarea "@BotifyData"
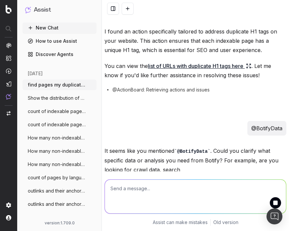
scroll to position [57, 0]
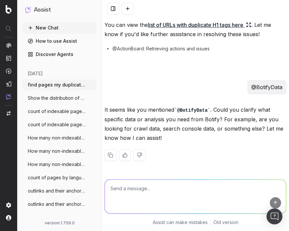
click at [145, 200] on textarea at bounding box center [195, 196] width 181 height 34
type textarea "@BotifyData find pages my duplicates H1"
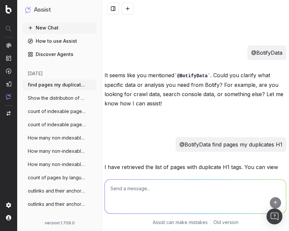
scroll to position [153, 0]
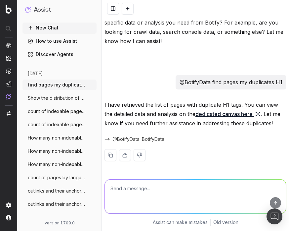
click at [225, 117] on link "dedicated canvas here" at bounding box center [228, 113] width 65 height 9
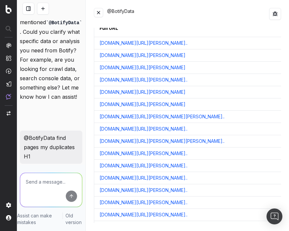
scroll to position [0, 0]
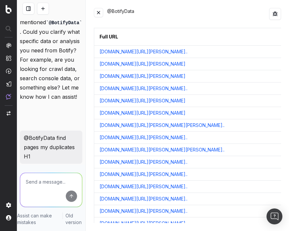
click at [274, 17] on button at bounding box center [276, 14] width 12 height 12
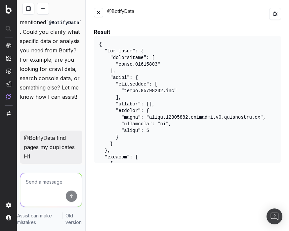
click at [169, 121] on pre at bounding box center [187, 99] width 187 height 127
click at [102, 13] on button at bounding box center [98, 12] width 9 height 9
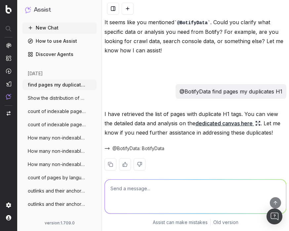
scroll to position [153, 0]
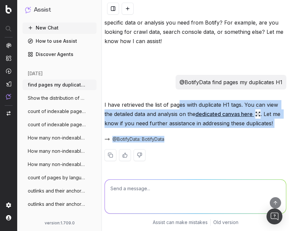
drag, startPoint x: 177, startPoint y: 105, endPoint x: 222, endPoint y: 132, distance: 51.8
click at [222, 132] on div "I have retrieved the list of pages with duplicate H1 tags. You can view the det…" at bounding box center [196, 136] width 182 height 72
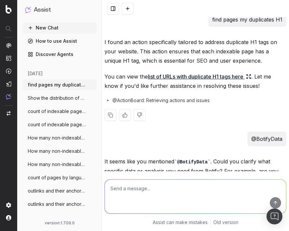
scroll to position [0, 0]
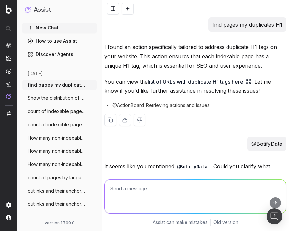
click at [191, 84] on link "list of URLs with duplicate H1 tags here" at bounding box center [200, 81] width 104 height 9
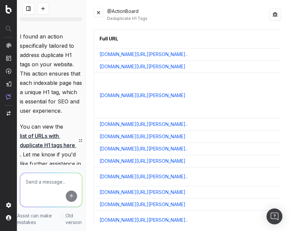
scroll to position [19, 0]
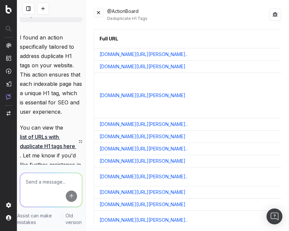
click at [54, 136] on link "list of URLs with duplicate H1 tags here" at bounding box center [51, 141] width 63 height 19
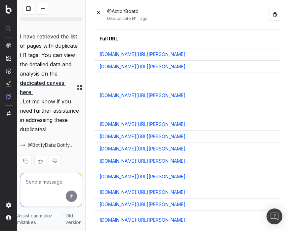
scroll to position [401, 0]
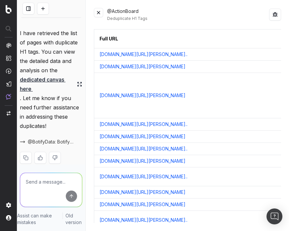
click at [54, 93] on link "dedicated canvas here" at bounding box center [51, 84] width 63 height 19
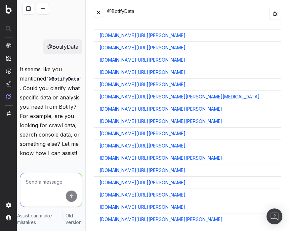
scroll to position [5956, 0]
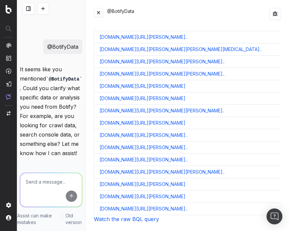
click at [150, 218] on link "Watch the raw BQL query" at bounding box center [126, 219] width 65 height 7
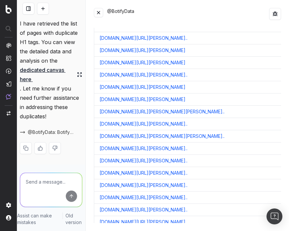
scroll to position [0, 0]
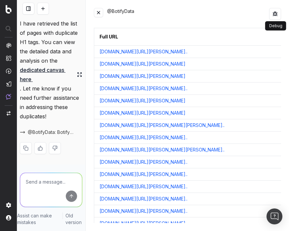
click at [274, 14] on button at bounding box center [276, 14] width 12 height 12
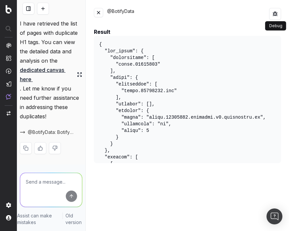
click at [99, 16] on button at bounding box center [98, 12] width 9 height 9
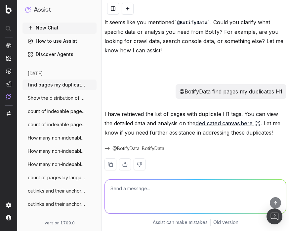
scroll to position [153, 0]
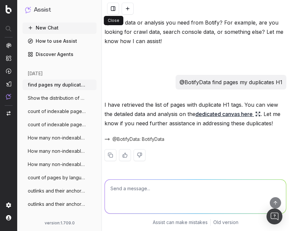
click at [117, 12] on button at bounding box center [113, 9] width 12 height 12
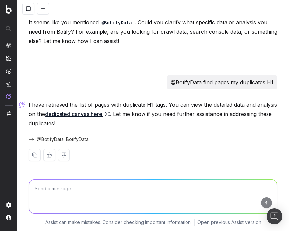
click at [30, 11] on button at bounding box center [29, 9] width 12 height 12
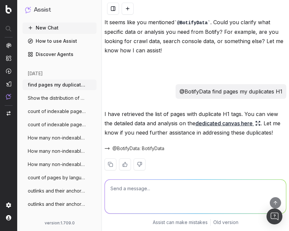
click at [125, 9] on button at bounding box center [128, 9] width 12 height 12
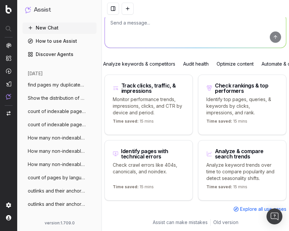
scroll to position [57, 0]
click at [115, 29] on textarea at bounding box center [195, 31] width 181 height 34
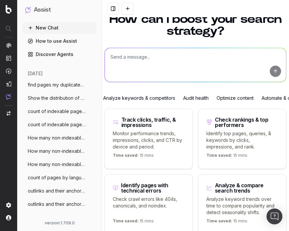
scroll to position [22, 0]
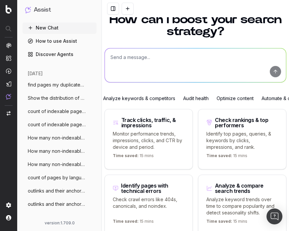
paste textarea "urls with bad status codes"
type textarea "urls with bad status codes"
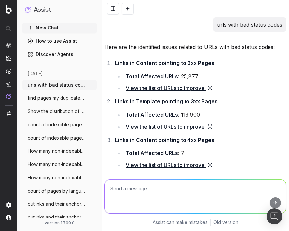
click at [136, 195] on textarea at bounding box center [195, 196] width 181 height 34
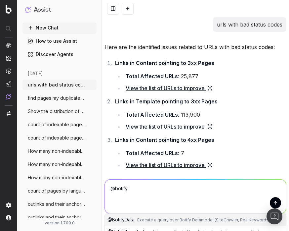
click at [124, 220] on span "@ BotifyData" at bounding box center [121, 220] width 27 height 6
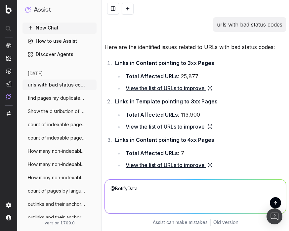
click at [155, 189] on textarea "@BotifyData" at bounding box center [195, 196] width 181 height 34
click at [244, 21] on p "urls with bad status codes" at bounding box center [250, 24] width 66 height 9
copy p "urls with bad status codes"
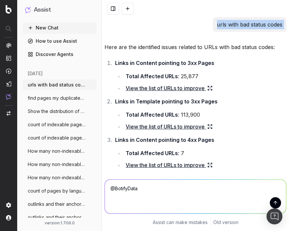
click at [173, 195] on textarea "@BotifyData" at bounding box center [195, 196] width 181 height 34
paste textarea "urls with bad status codes"
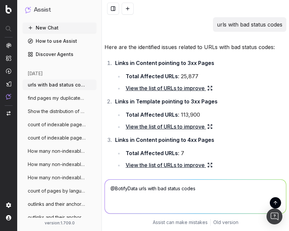
type textarea "@BotifyData urls with bad status codes"
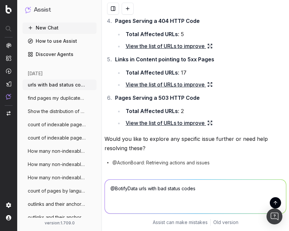
scroll to position [180, 0]
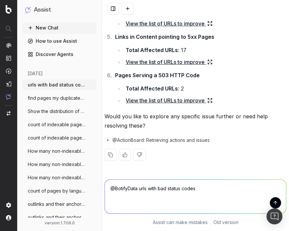
click at [57, 151] on span "How many non-indexables URLs do I have o" at bounding box center [57, 151] width 58 height 7
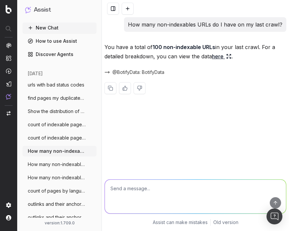
click at [218, 55] on link "here" at bounding box center [222, 56] width 20 height 9
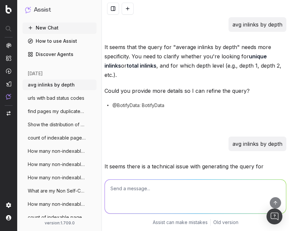
scroll to position [94, 0]
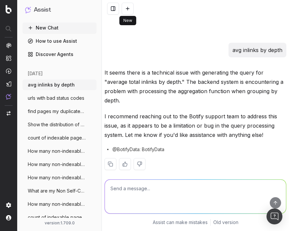
click at [125, 8] on button at bounding box center [128, 9] width 12 height 12
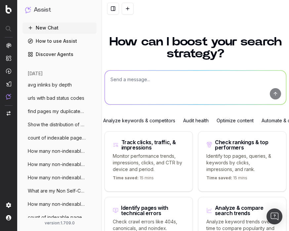
click at [137, 81] on textarea at bounding box center [195, 88] width 181 height 34
paste textarea "[URL][DOMAIN_NAME][PERSON_NAME]"
type textarea "[URL][DOMAIN_NAME][PERSON_NAME]"
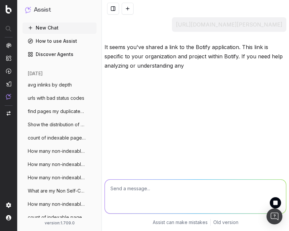
click at [71, 87] on span "avg inlinks by depth" at bounding box center [50, 84] width 44 height 7
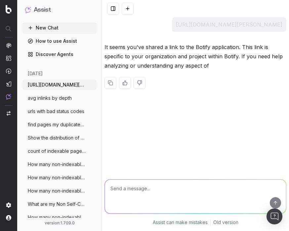
click at [90, 83] on icon "button" at bounding box center [91, 84] width 5 height 5
click at [102, 87] on span "Delete" at bounding box center [107, 84] width 15 height 7
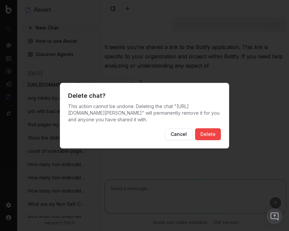
click at [206, 131] on button "Delete" at bounding box center [208, 134] width 26 height 12
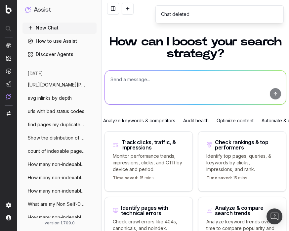
click at [65, 95] on span "avg inlinks by depth" at bounding box center [50, 98] width 44 height 7
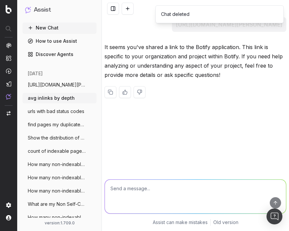
click at [71, 101] on span "avg inlinks by depth" at bounding box center [51, 98] width 47 height 7
click at [69, 108] on span "urls with bad status codes" at bounding box center [56, 111] width 57 height 7
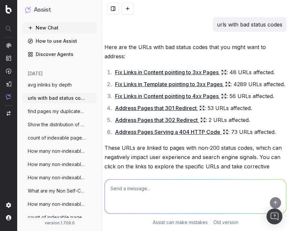
scroll to position [156, 0]
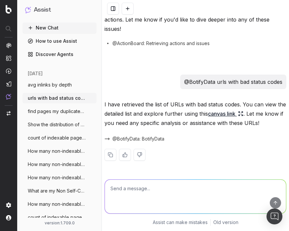
click at [73, 87] on button "avg inlinks by depth" at bounding box center [60, 84] width 74 height 11
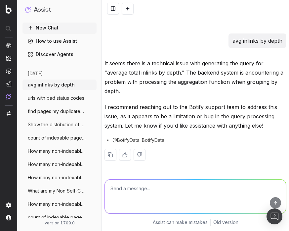
scroll to position [94, 0]
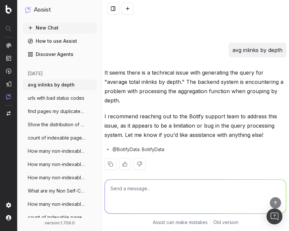
click at [243, 45] on p "avg inlinks by depth" at bounding box center [258, 49] width 50 height 9
copy p "avg inlinks by depth"
click at [130, 7] on button at bounding box center [128, 9] width 12 height 12
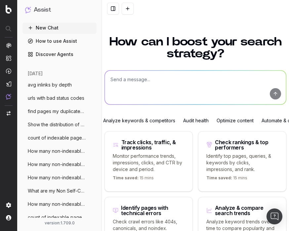
click at [144, 82] on textarea at bounding box center [195, 88] width 181 height 34
paste textarea "avg inlinks by depth"
type textarea "avg inlinks by depth"
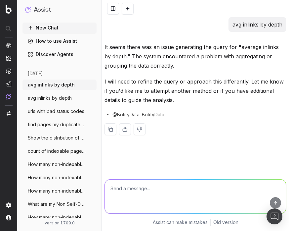
click at [53, 99] on span "avg inlinks by depth" at bounding box center [50, 98] width 44 height 7
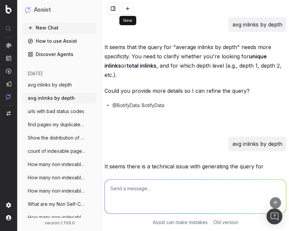
click at [124, 8] on button at bounding box center [128, 9] width 12 height 12
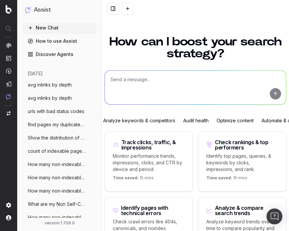
click at [136, 67] on div "How can I boost your search strategy? Popular Analyze keywords & competitors Au…" at bounding box center [195, 152] width 187 height 248
click at [133, 78] on textarea at bounding box center [195, 88] width 181 height 34
paste textarea "top URLs by internal links"
type textarea "top URLs by internal links"
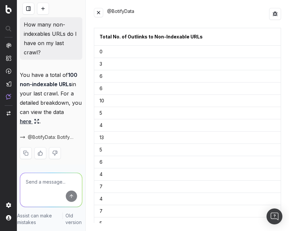
click at [100, 13] on button at bounding box center [98, 12] width 9 height 9
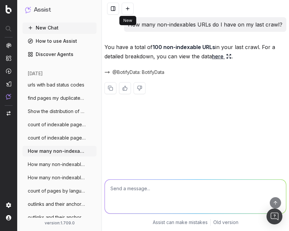
click at [123, 9] on button at bounding box center [128, 9] width 12 height 12
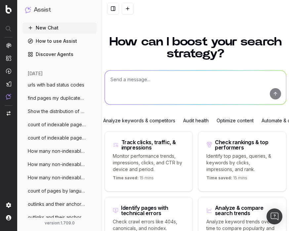
click at [161, 84] on textarea at bounding box center [195, 88] width 181 height 34
paste textarea "avg inlinks by depth"
type textarea "avg inlinks by depth"
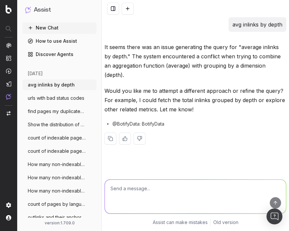
click at [124, 9] on button at bounding box center [128, 9] width 12 height 12
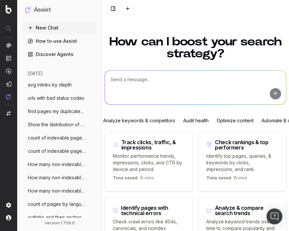
click at [136, 87] on textarea at bounding box center [195, 88] width 181 height 34
paste textarea "top URLs by internal links"
type textarea "top URLs by internal links"
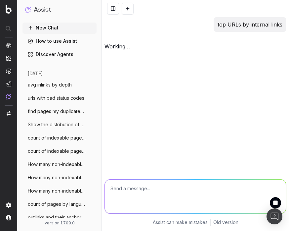
click at [211, 66] on div "top URLs by internal links working … Assist can make mistakes Old version" at bounding box center [195, 115] width 187 height 231
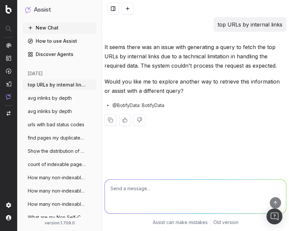
click at [122, 9] on button at bounding box center [128, 9] width 12 height 12
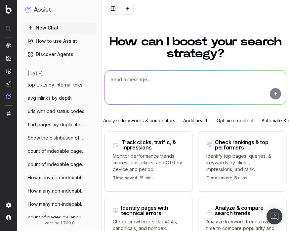
click at [120, 88] on textarea at bounding box center [195, 88] width 181 height 34
paste textarea "top URLs by internal links"
type textarea "top URLs by internal links"
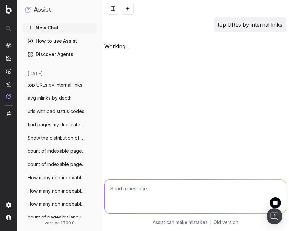
click at [230, 22] on p "top URLs by internal links" at bounding box center [250, 24] width 65 height 9
click at [215, 39] on div "top URLs by internal links working …" at bounding box center [195, 34] width 187 height 34
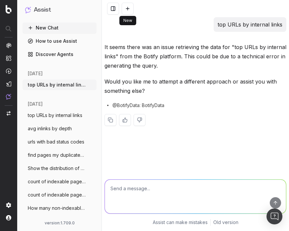
click at [125, 7] on button at bounding box center [128, 9] width 12 height 12
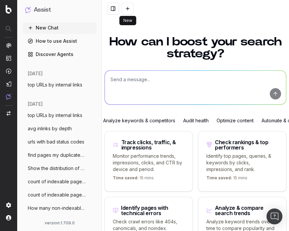
click at [70, 114] on span "top URLs by internal links" at bounding box center [55, 115] width 55 height 7
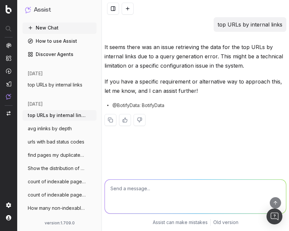
click at [128, 11] on button at bounding box center [128, 9] width 12 height 12
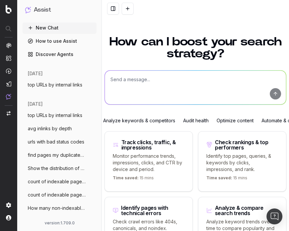
click at [123, 79] on textarea at bounding box center [195, 88] width 181 height 34
paste textarea "List all internal links pointing to 3xx redirects for a URL"
type textarea "@BotifyData List all internal links pointing to 3xx redirects for a URL"
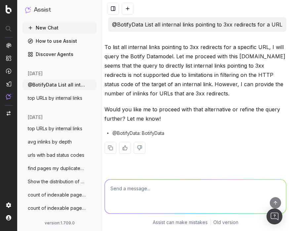
click at [183, 187] on textarea at bounding box center [195, 196] width 181 height 34
type textarea "yes"
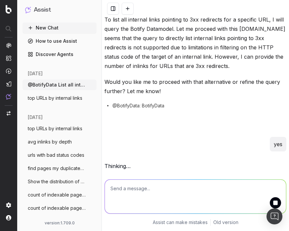
scroll to position [27, 0]
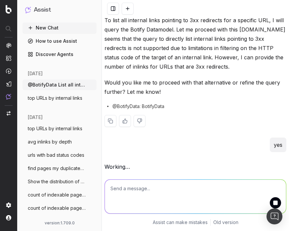
click at [157, 104] on span "@BotifyData: BotifyData" at bounding box center [139, 106] width 52 height 7
click at [168, 100] on div "To list all internal links pointing to 3xx redirects for a specific URL, I will…" at bounding box center [196, 77] width 182 height 122
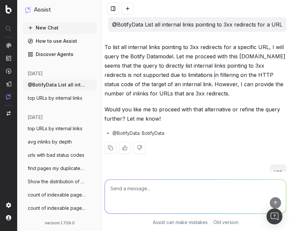
scroll to position [90, 0]
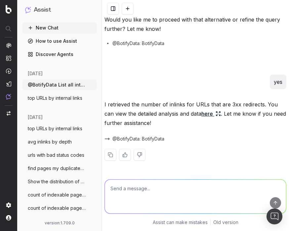
click at [202, 117] on link "here" at bounding box center [212, 113] width 20 height 9
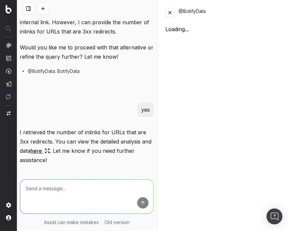
scroll to position [99, 0]
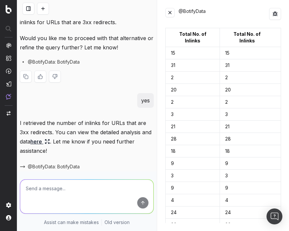
click at [122, 79] on div at bounding box center [87, 77] width 134 height 12
click at [172, 17] on button at bounding box center [170, 12] width 9 height 9
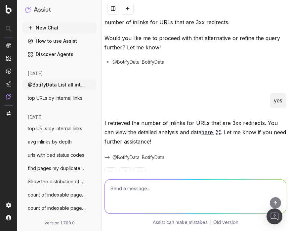
scroll to position [90, 0]
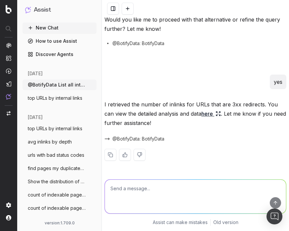
click at [125, 11] on button at bounding box center [128, 9] width 12 height 12
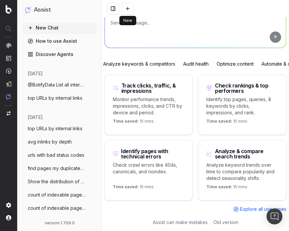
scroll to position [57, 0]
click at [135, 31] on textarea at bounding box center [195, 31] width 181 height 34
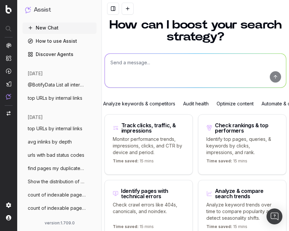
scroll to position [16, 0]
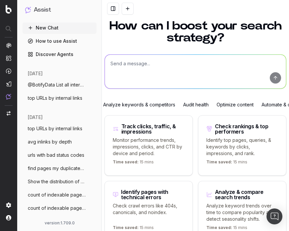
paste textarea "What are my slowest loading pagetypes and how do they perform in GSC"
type textarea "What are my slowest loading pagetypes and how do they perform in GSC"
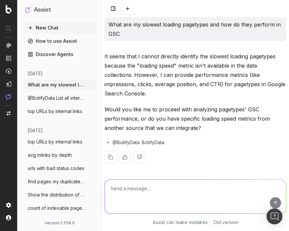
scroll to position [2, 0]
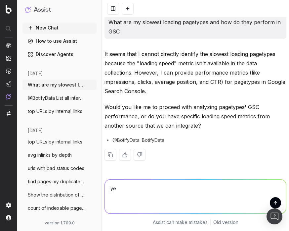
type textarea "yes"
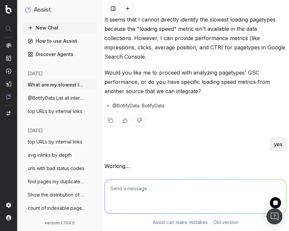
click at [125, 105] on span "@BotifyData: BotifyData" at bounding box center [139, 105] width 52 height 7
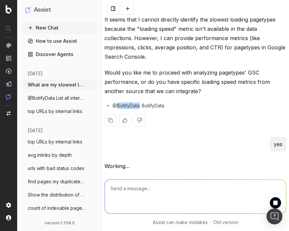
click at [125, 105] on span "@BotifyData: BotifyData" at bounding box center [139, 105] width 52 height 7
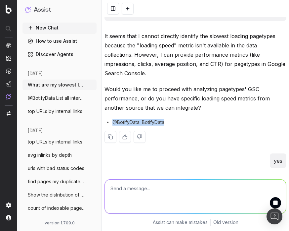
scroll to position [0, 0]
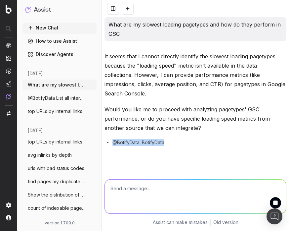
click at [119, 31] on p "What are my slowest loading pagetypes and how do they perform in GSC" at bounding box center [196, 29] width 174 height 19
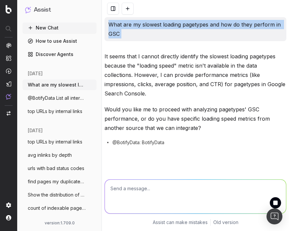
click at [119, 31] on p "What are my slowest loading pagetypes and how do they perform in GSC" at bounding box center [196, 29] width 174 height 19
copy p "What are my slowest loading pagetypes and how do they perform in GSC"
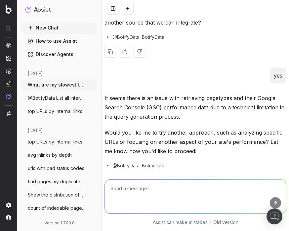
scroll to position [131, 0]
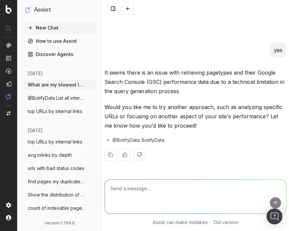
click at [161, 90] on p "It seems there is an issue with retrieving pagetypes and their Google Search Co…" at bounding box center [196, 82] width 182 height 28
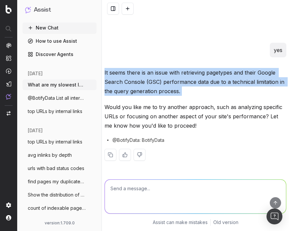
click at [161, 90] on p "It seems there is an issue with retrieving pagetypes and their Google Search Co…" at bounding box center [196, 82] width 182 height 28
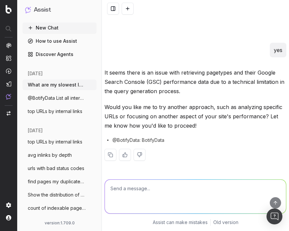
click at [152, 136] on div "It seems there is an issue with retrieving pagetypes and their Google Search Co…" at bounding box center [196, 119] width 182 height 103
click at [152, 138] on span "@BotifyData: BotifyData" at bounding box center [139, 140] width 52 height 7
click at [126, 139] on span "@BotifyData: BotifyData" at bounding box center [139, 140] width 52 height 7
click at [185, 105] on p "Would you like me to try another approach, such as analyzing specific URLs or f…" at bounding box center [196, 116] width 182 height 28
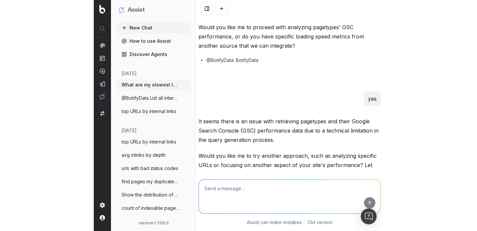
scroll to position [0, 0]
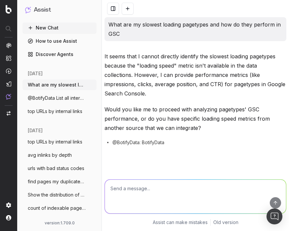
click at [156, 26] on p "What are my slowest loading pagetypes and how do they perform in GSC" at bounding box center [196, 29] width 174 height 19
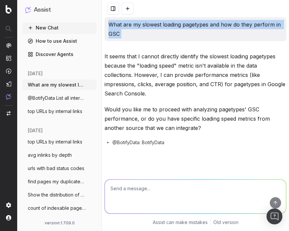
copy p "What are my slowest loading pagetypes and how do they perform in GSC"
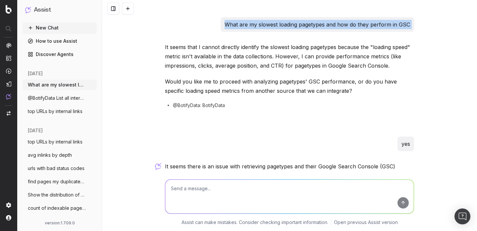
click at [72, 143] on span "top URLs by internal links" at bounding box center [55, 141] width 55 height 7
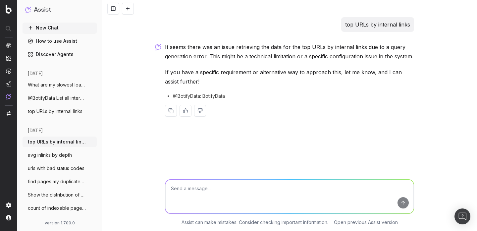
click at [218, 183] on textarea at bounding box center [289, 196] width 248 height 34
type textarea "yes"
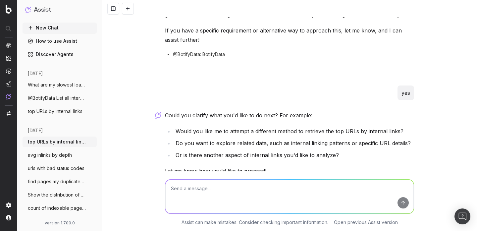
scroll to position [75, 0]
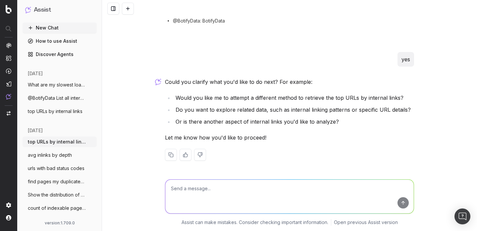
click at [187, 111] on li "Do you want to explore related data, such as internal linking patterns or speci…" at bounding box center [294, 109] width 240 height 9
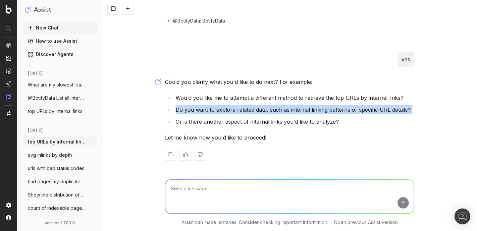
click at [189, 119] on li "Or is there another aspect of internal links you'd like to analyze?" at bounding box center [294, 121] width 240 height 9
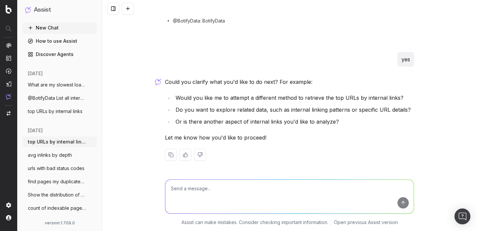
click at [189, 119] on li "Or is there another aspect of internal links you'd like to analyze?" at bounding box center [294, 121] width 240 height 9
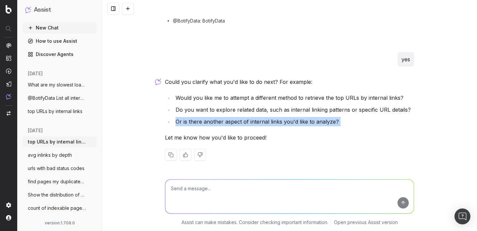
click at [189, 119] on li "Or is there another aspect of internal links you'd like to analyze?" at bounding box center [294, 121] width 240 height 9
click at [203, 109] on li "Do you want to explore related data, such as internal linking patterns or speci…" at bounding box center [294, 109] width 240 height 9
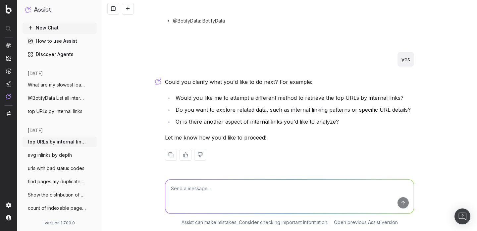
click at [203, 109] on li "Do you want to explore related data, such as internal linking patterns or speci…" at bounding box center [294, 109] width 240 height 9
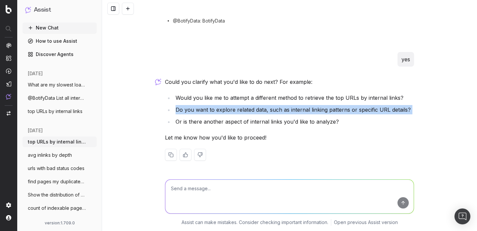
click at [203, 109] on li "Do you want to explore related data, such as internal linking patterns or speci…" at bounding box center [294, 109] width 240 height 9
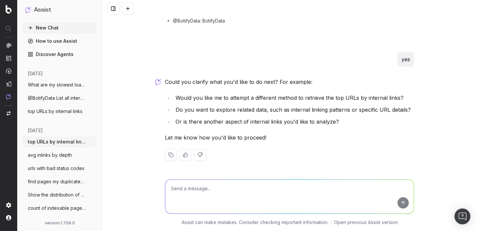
click at [222, 187] on textarea at bounding box center [289, 196] width 248 height 34
click at [289, 98] on li "Would you like me to attempt a different method to retrieve the top URLs by int…" at bounding box center [294, 97] width 240 height 9
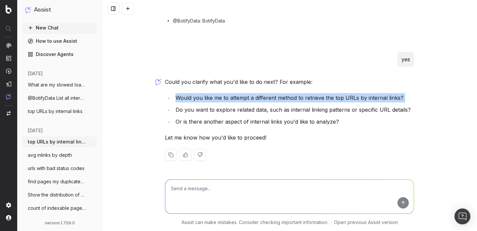
copy li "Would you like me to attempt a different method to retrieve the top URLs by int…"
click at [271, 184] on textarea at bounding box center [289, 196] width 248 height 34
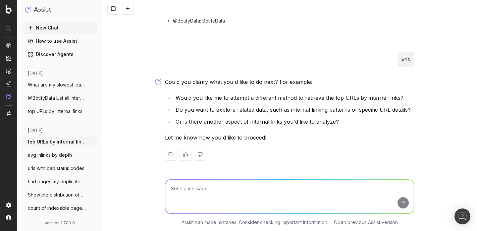
paste textarea "Would you like me to attempt a different method to retrieve the top URLs by int…"
type textarea "Would you like me to attempt a different method to retrieve the top URLs by int…"
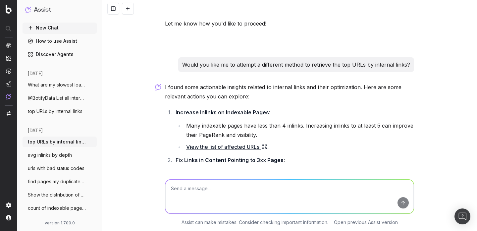
click at [230, 150] on link "View the list of affected URLs" at bounding box center [226, 146] width 81 height 9
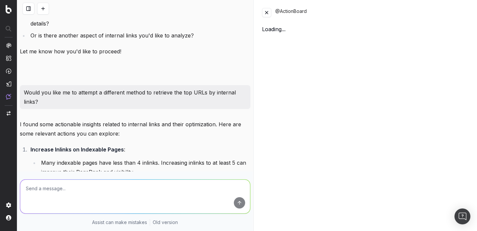
scroll to position [208, 0]
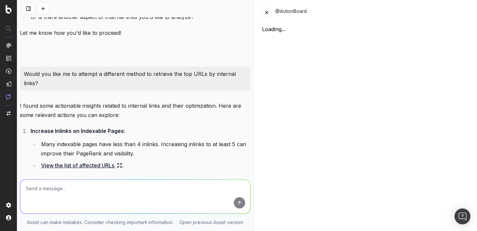
click at [268, 13] on button at bounding box center [266, 12] width 9 height 9
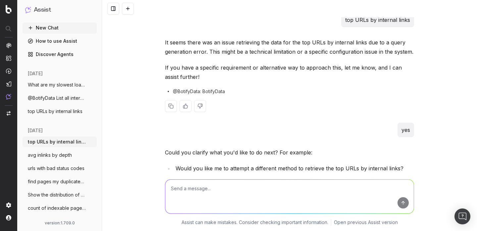
scroll to position [0, 0]
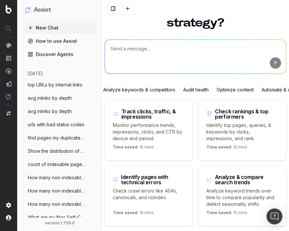
scroll to position [9, 0]
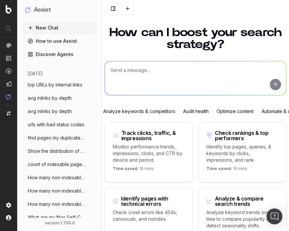
paste textarea "List all internal links pointing to 3xx redirects for a URL"
type textarea "List all internal links pointing to 3xx redirects for a URL"
click at [274, 87] on button "submit" at bounding box center [275, 84] width 11 height 11
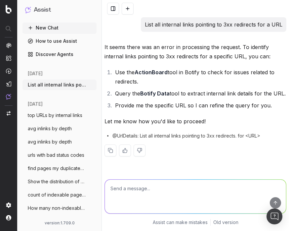
click at [194, 187] on textarea at bounding box center [195, 196] width 181 height 34
paste textarea "List all internal links pointing to 3xx redirects for a URL"
type textarea "@BotifyData List all internal links pointing to 3xx redirects for a URL"
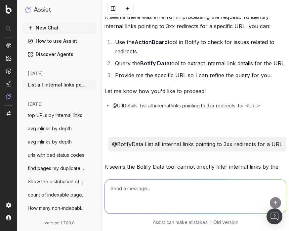
scroll to position [171, 0]
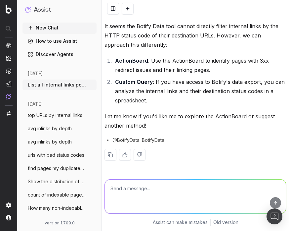
click at [131, 8] on button at bounding box center [128, 9] width 12 height 12
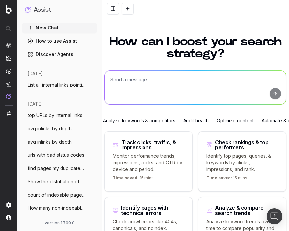
click at [134, 73] on textarea at bounding box center [195, 88] width 181 height 34
paste textarea "What are my slowest loading pagetypes and how do they perform in GSC"
type textarea "What are my slowest loading pagetypes and how do they perform in GSC"
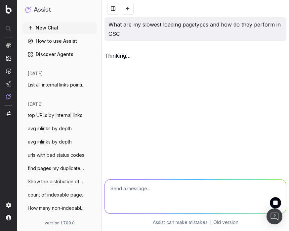
click at [0, 0] on span "thinking …" at bounding box center [0, 0] width 0 height 0
click at [0, 0] on span "working …" at bounding box center [0, 0] width 0 height 0
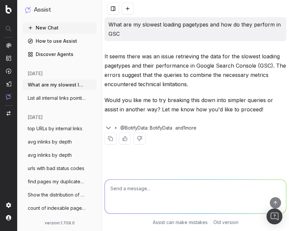
click at [169, 192] on textarea at bounding box center [195, 196] width 181 height 34
type textarea "t"
type textarea "yes"
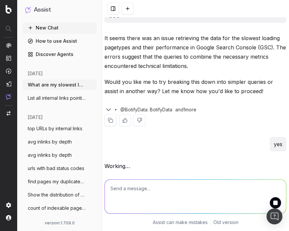
click at [184, 107] on div "and 1 more" at bounding box center [189, 109] width 32 height 7
click at [107, 109] on icon "button" at bounding box center [109, 110] width 4 height 2
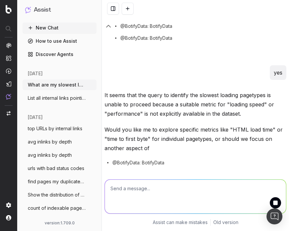
scroll to position [133, 0]
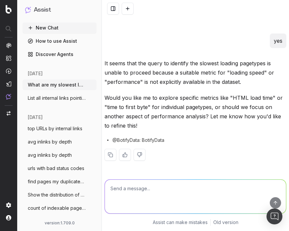
click at [188, 72] on p "It seems that the query to identify the slowest loading pagetypes is unable to …" at bounding box center [196, 73] width 182 height 28
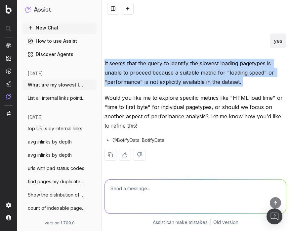
click at [193, 81] on p "It seems that the query to identify the slowest loading pagetypes is unable to …" at bounding box center [196, 73] width 182 height 28
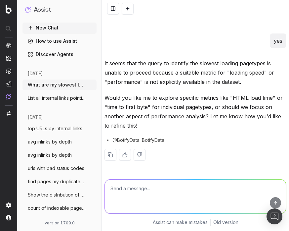
click at [182, 83] on p "It seems that the query to identify the slowest loading pagetypes is unable to …" at bounding box center [196, 73] width 182 height 28
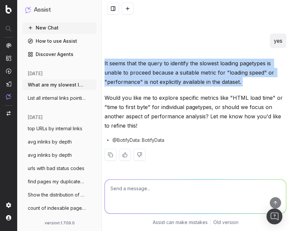
click at [182, 83] on p "It seems that the query to identify the slowest loading pagetypes is unable to …" at bounding box center [196, 73] width 182 height 28
click at [179, 92] on div "It seems that the query to identify the slowest loading pagetypes is unable to …" at bounding box center [196, 115] width 182 height 113
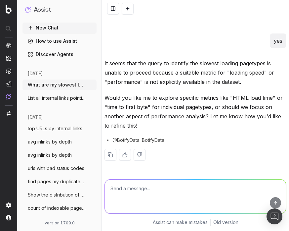
click at [169, 102] on p "Would you like me to explore specific metrics like "HTML load time" or "time to…" at bounding box center [196, 111] width 182 height 37
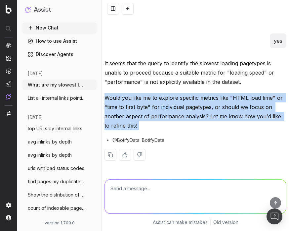
click at [161, 120] on p "Would you like me to explore specific metrics like "HTML load time" or "time to…" at bounding box center [196, 111] width 182 height 37
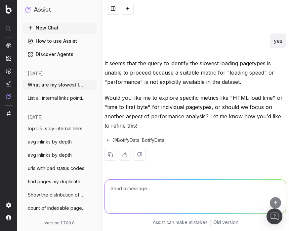
click at [159, 185] on textarea at bounding box center [195, 196] width 181 height 34
type textarea "yes"
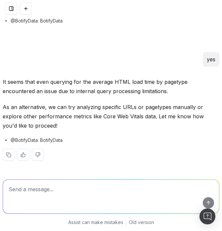
scroll to position [225, 0]
click at [24, 8] on button at bounding box center [26, 9] width 12 height 12
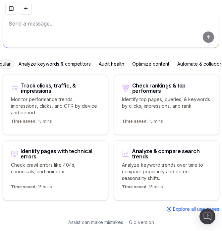
click at [32, 17] on div at bounding box center [111, 8] width 222 height 17
click at [31, 22] on textarea at bounding box center [111, 31] width 216 height 34
paste textarea "What are my top ranking pages?"
type textarea "What are my top ranking pages?"
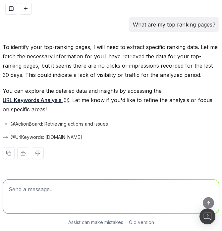
click at [72, 59] on p "To identify your top-ranking pages, I will need to extract specific ranking dat…" at bounding box center [111, 60] width 217 height 37
click at [36, 191] on textarea at bounding box center [111, 196] width 216 height 34
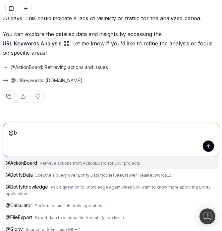
scroll to position [37, 0]
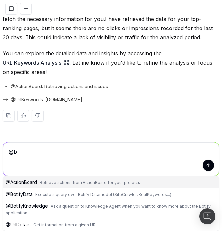
click at [38, 196] on span "Execute a query over Botify Datamodel (SiteCrawler, RealKeywords...)" at bounding box center [103, 194] width 136 height 5
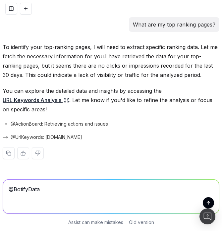
click at [52, 189] on textarea "@BotifyData" at bounding box center [111, 196] width 216 height 34
paste textarea "What are my top ranking pages?"
type textarea "@BotifyData What are my top ranking pages?"
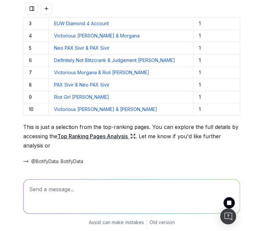
scroll to position [262, 0]
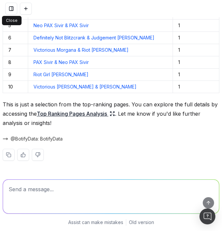
click at [12, 8] on button at bounding box center [11, 9] width 12 height 12
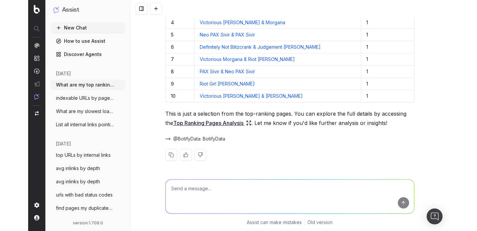
scroll to position [243, 0]
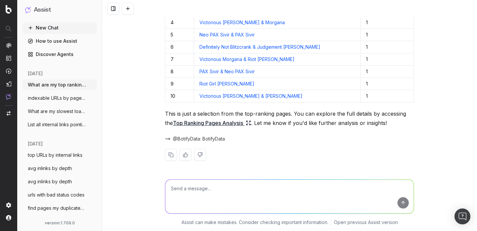
click at [116, 12] on button at bounding box center [113, 9] width 12 height 12
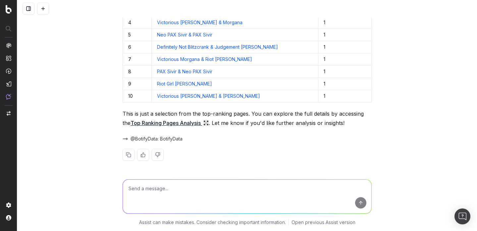
click at [32, 10] on button at bounding box center [29, 9] width 12 height 12
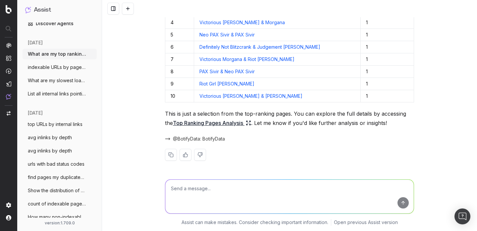
scroll to position [33, 0]
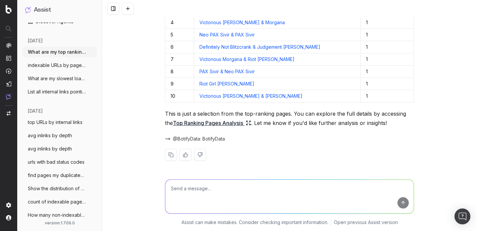
click at [68, 122] on span "top URLs by internal links" at bounding box center [55, 122] width 55 height 7
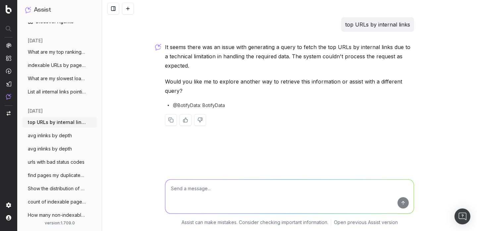
click at [215, 188] on textarea at bounding box center [289, 196] width 248 height 34
type textarea "yes"
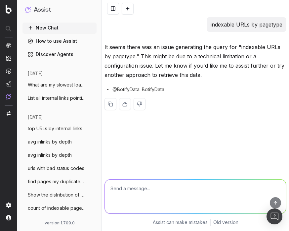
click at [130, 189] on textarea at bounding box center [195, 196] width 181 height 34
type textarea "yes"
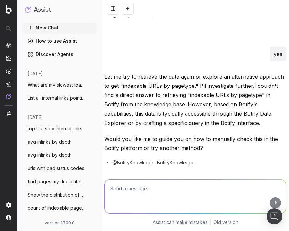
scroll to position [96, 0]
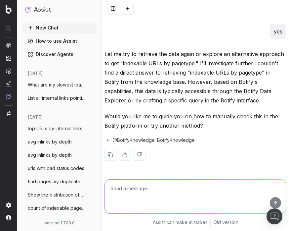
click at [132, 193] on textarea at bounding box center [195, 196] width 181 height 34
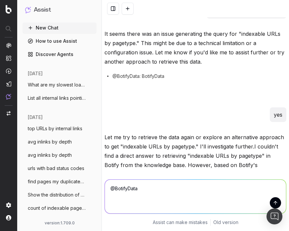
scroll to position [0, 0]
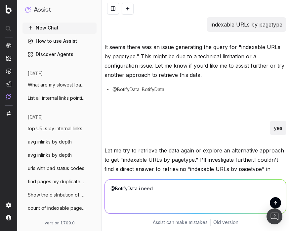
click at [253, 23] on p "indexable URLs by pagetype" at bounding box center [247, 24] width 72 height 9
copy p "indexable URLs by pagetype"
click at [181, 196] on textarea "@BotifyData i need" at bounding box center [195, 196] width 181 height 34
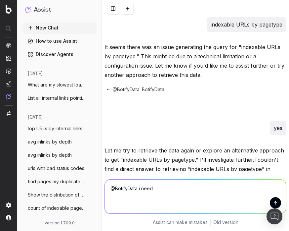
paste textarea "indexable URLs by pagetype"
type textarea "@BotifyData i need indexable URLs by pagetype"
click at [193, 63] on p "It seems there was an issue generating the query for "indexable URLs by pagetyp…" at bounding box center [196, 60] width 182 height 37
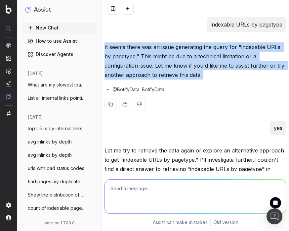
click at [193, 63] on p "It seems there was an issue generating the query for "indexable URLs by pagetyp…" at bounding box center [196, 60] width 182 height 37
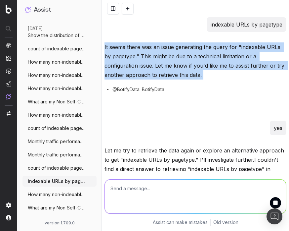
scroll to position [131, 0]
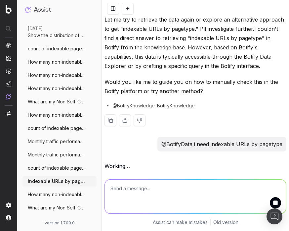
click at [155, 104] on span "@BotifyKnowledge: BotifyKnowledge" at bounding box center [154, 105] width 82 height 7
click at [164, 100] on div "Let me try to retrieve the data again or explore an alternative approach to get…" at bounding box center [196, 76] width 182 height 122
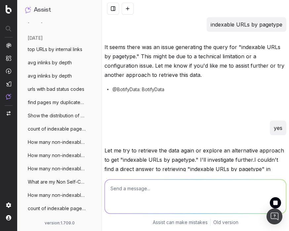
scroll to position [82, 0]
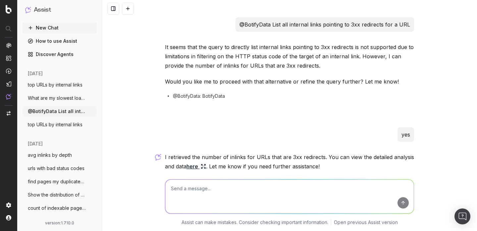
click at [195, 167] on link "here" at bounding box center [196, 166] width 20 height 9
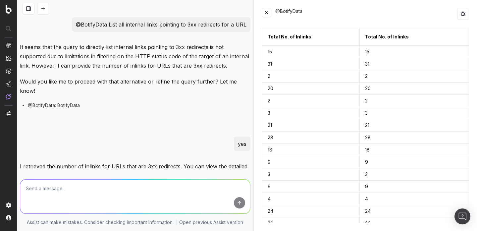
click at [145, 162] on p "I retrieved the number of inlinks for URLs that are 3xx redirects. You can view…" at bounding box center [135, 171] width 230 height 19
click at [163, 49] on p "It seems that the query to directly list internal links pointing to 3xx redirec…" at bounding box center [135, 56] width 230 height 28
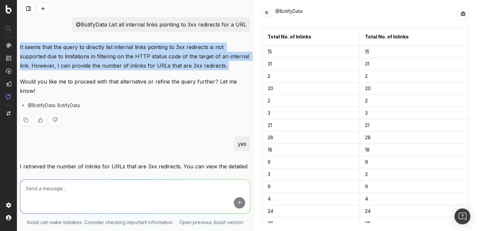
click at [163, 49] on p "It seems that the query to directly list internal links pointing to 3xx redirec…" at bounding box center [135, 56] width 230 height 28
click at [162, 59] on p "It seems that the query to directly list internal links pointing to 3xx redirec…" at bounding box center [135, 56] width 230 height 28
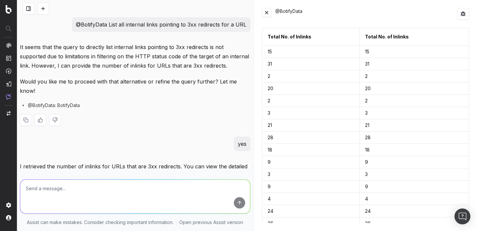
click at [162, 59] on p "It seems that the query to directly list internal links pointing to 3xx redirec…" at bounding box center [135, 56] width 230 height 28
click at [145, 79] on p "Would you like me to proceed with that alternative or refine the query further?…" at bounding box center [135, 86] width 230 height 19
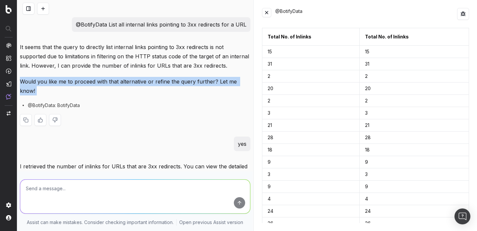
click at [145, 79] on p "Would you like me to proceed with that alternative or refine the query further?…" at bounding box center [135, 86] width 230 height 19
click at [266, 13] on button at bounding box center [266, 12] width 9 height 9
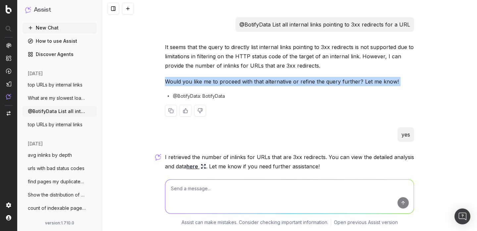
click at [252, 96] on div "@BotifyData: BotifyData" at bounding box center [289, 96] width 249 height 7
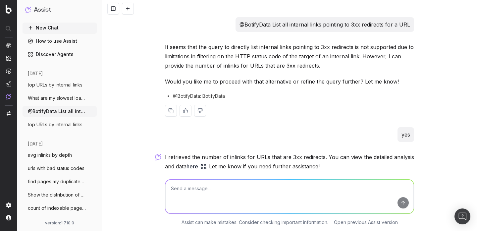
click at [259, 85] on p "Would you like me to proceed with that alternative or refine the query further?…" at bounding box center [289, 81] width 249 height 9
click at [263, 82] on p "Would you like me to proceed with that alternative or refine the query further?…" at bounding box center [289, 81] width 249 height 9
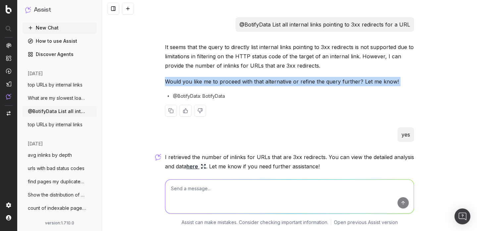
click at [263, 82] on p "Would you like me to proceed with that alternative or refine the query further?…" at bounding box center [289, 81] width 249 height 9
click at [260, 98] on div "@BotifyData: BotifyData" at bounding box center [289, 96] width 249 height 7
